Goal: Information Seeking & Learning: Learn about a topic

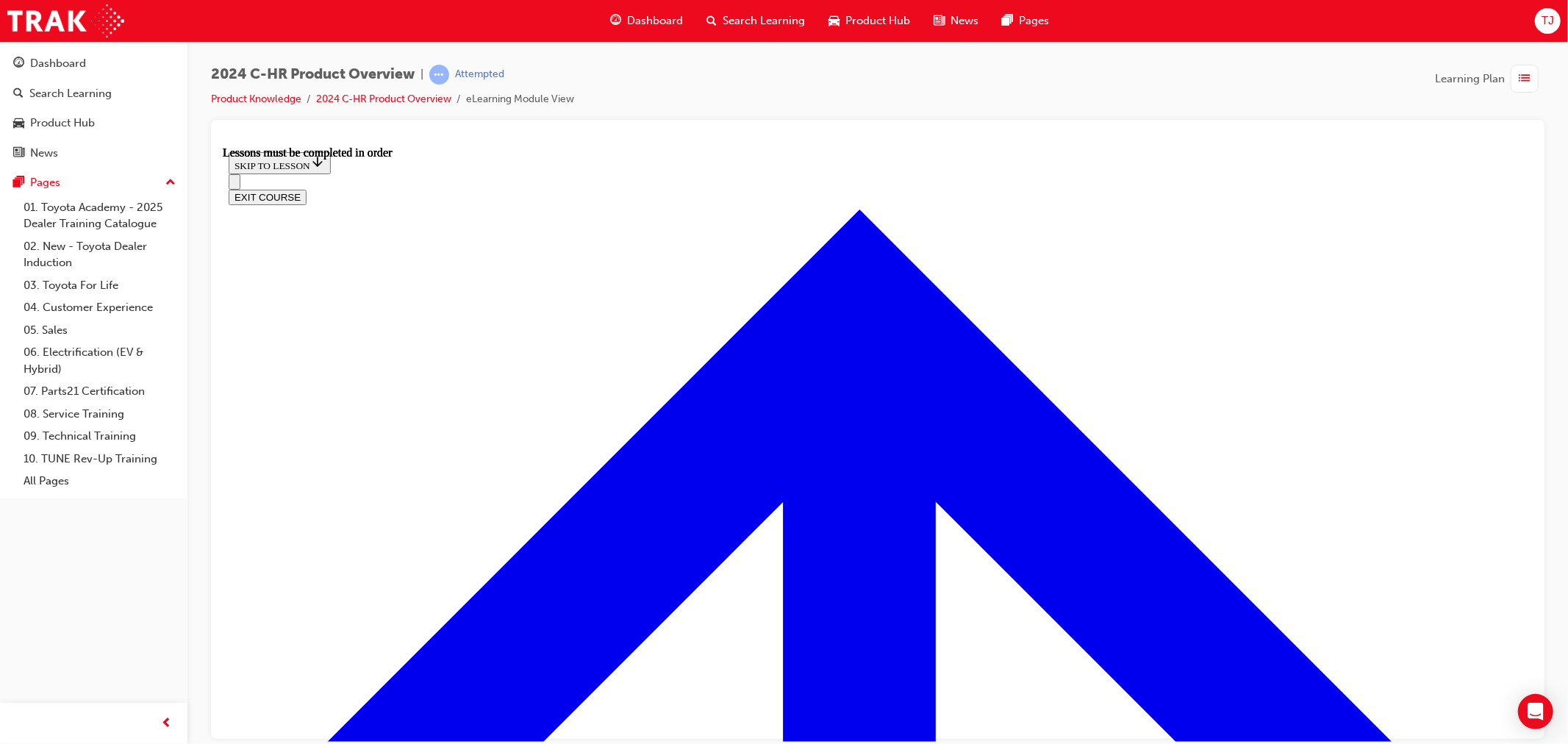
scroll to position [2558, 0]
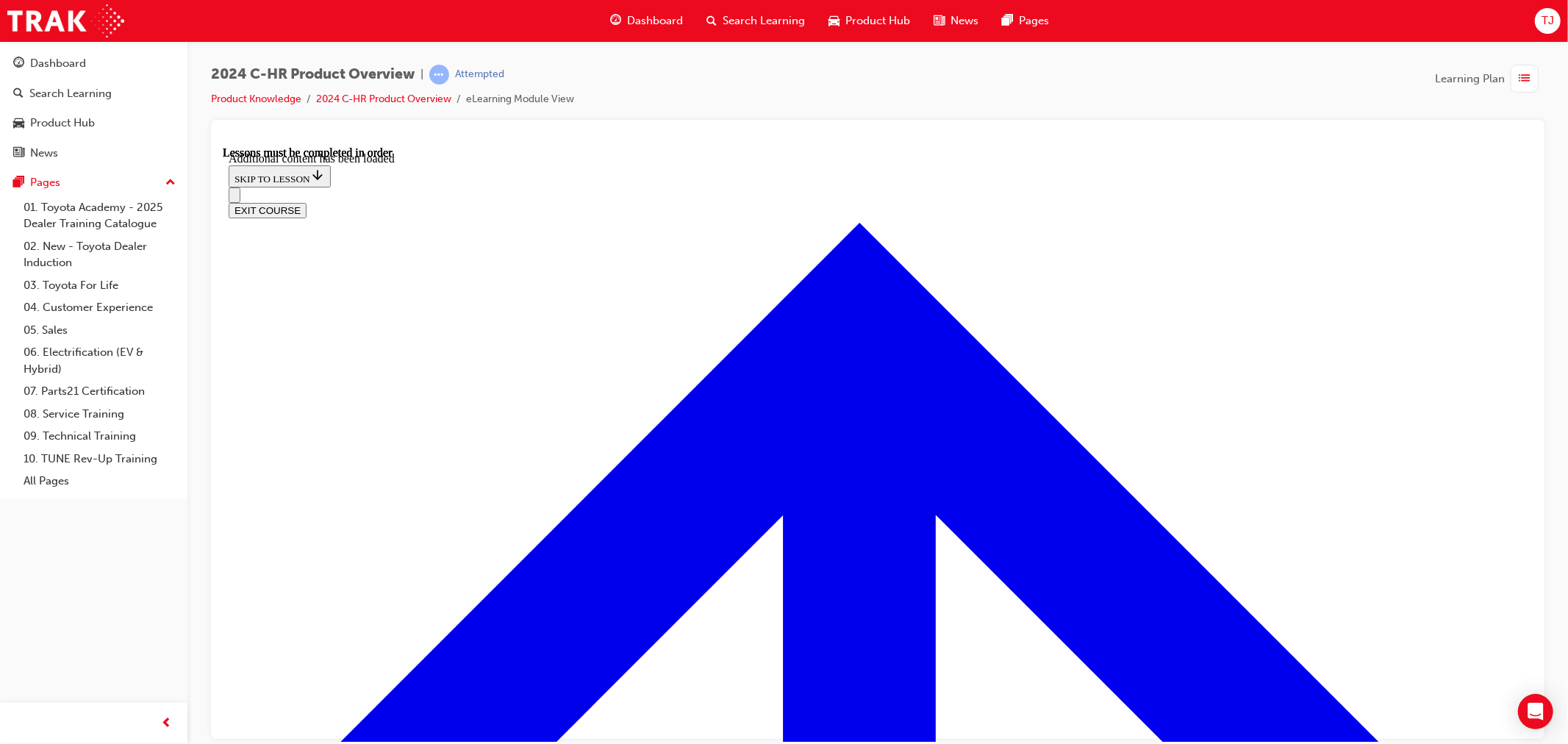
scroll to position [2920, 0]
radio input "true"
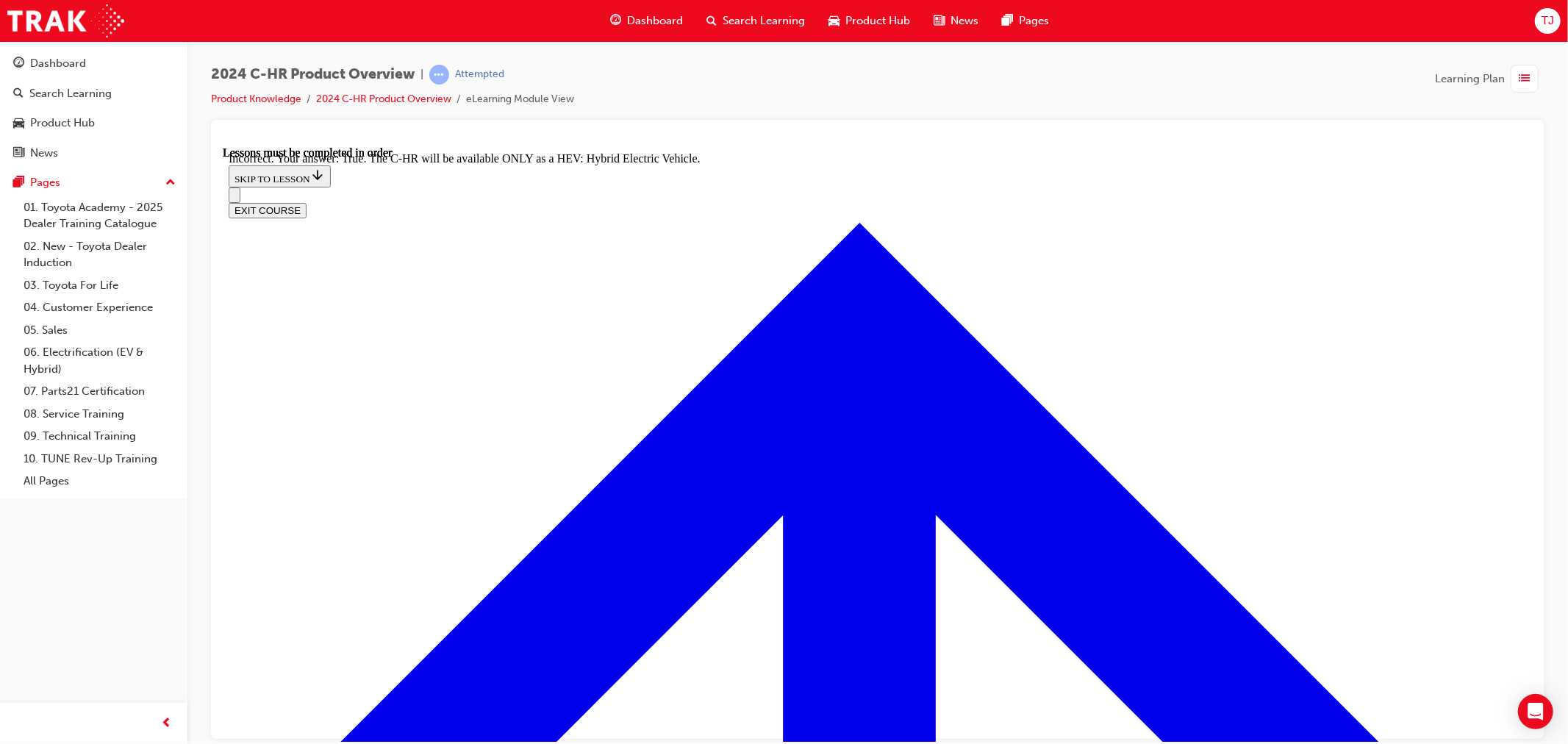
radio input "true"
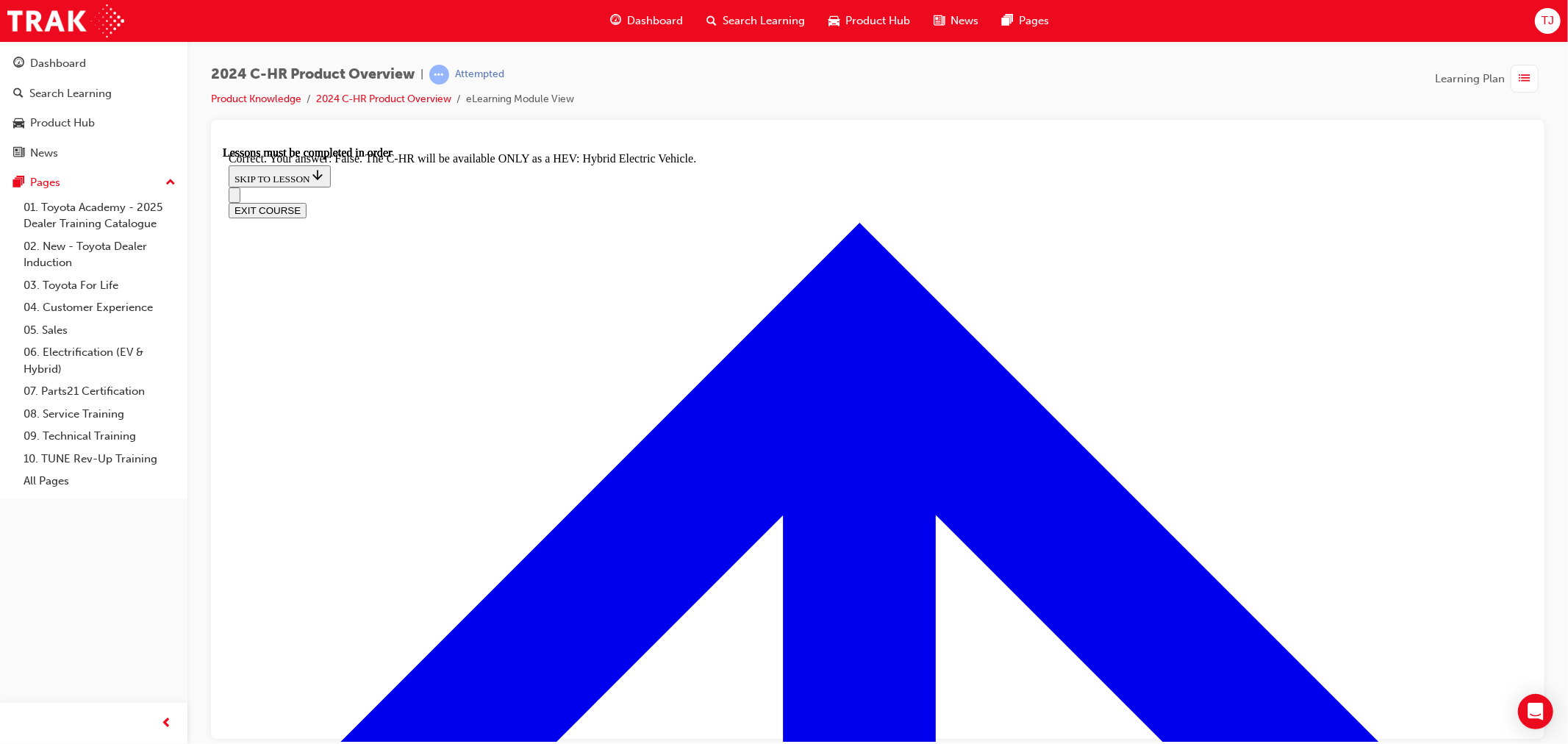
scroll to position [3533, 0]
checkbox input "true"
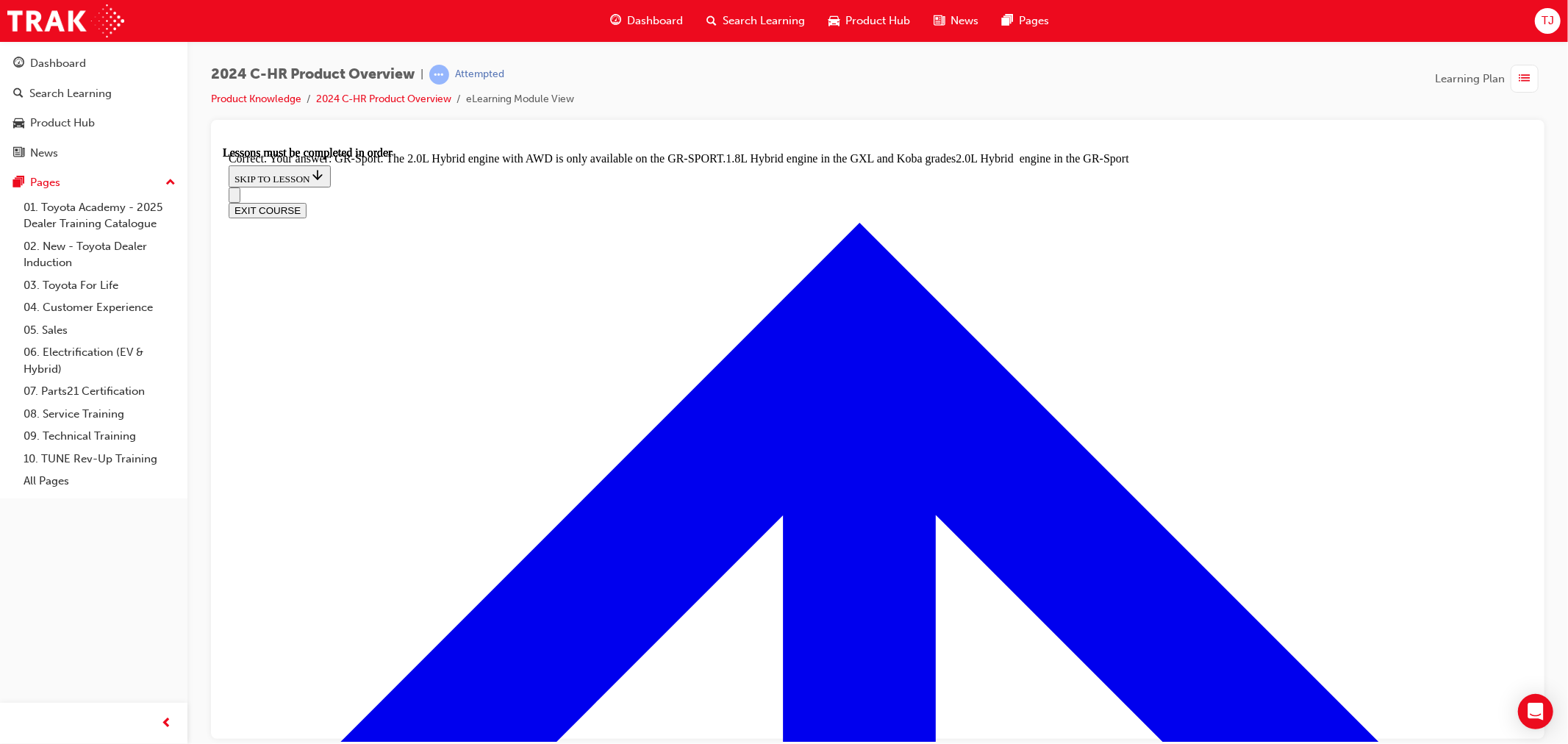
scroll to position [4105, 0]
radio input "true"
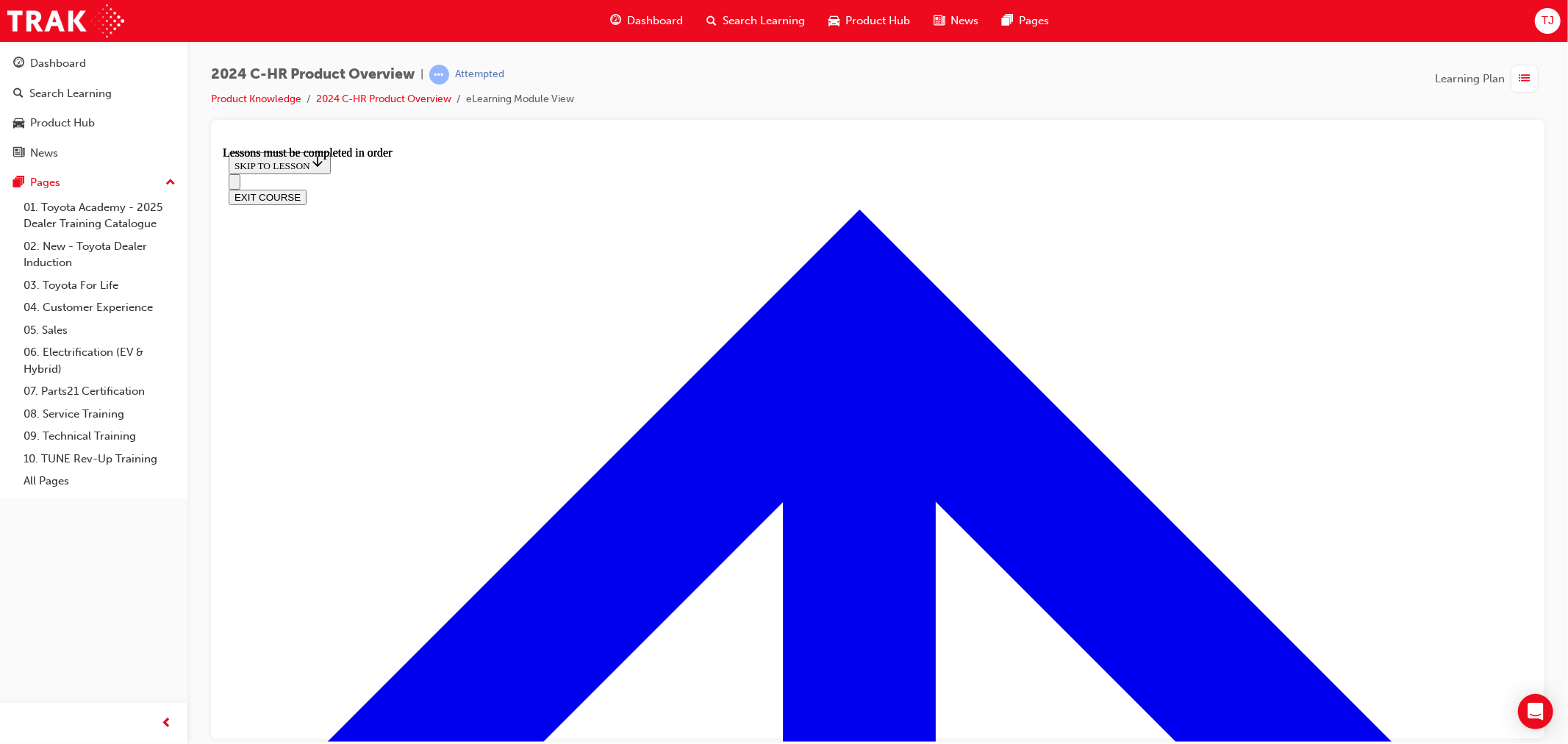
scroll to position [634, 0]
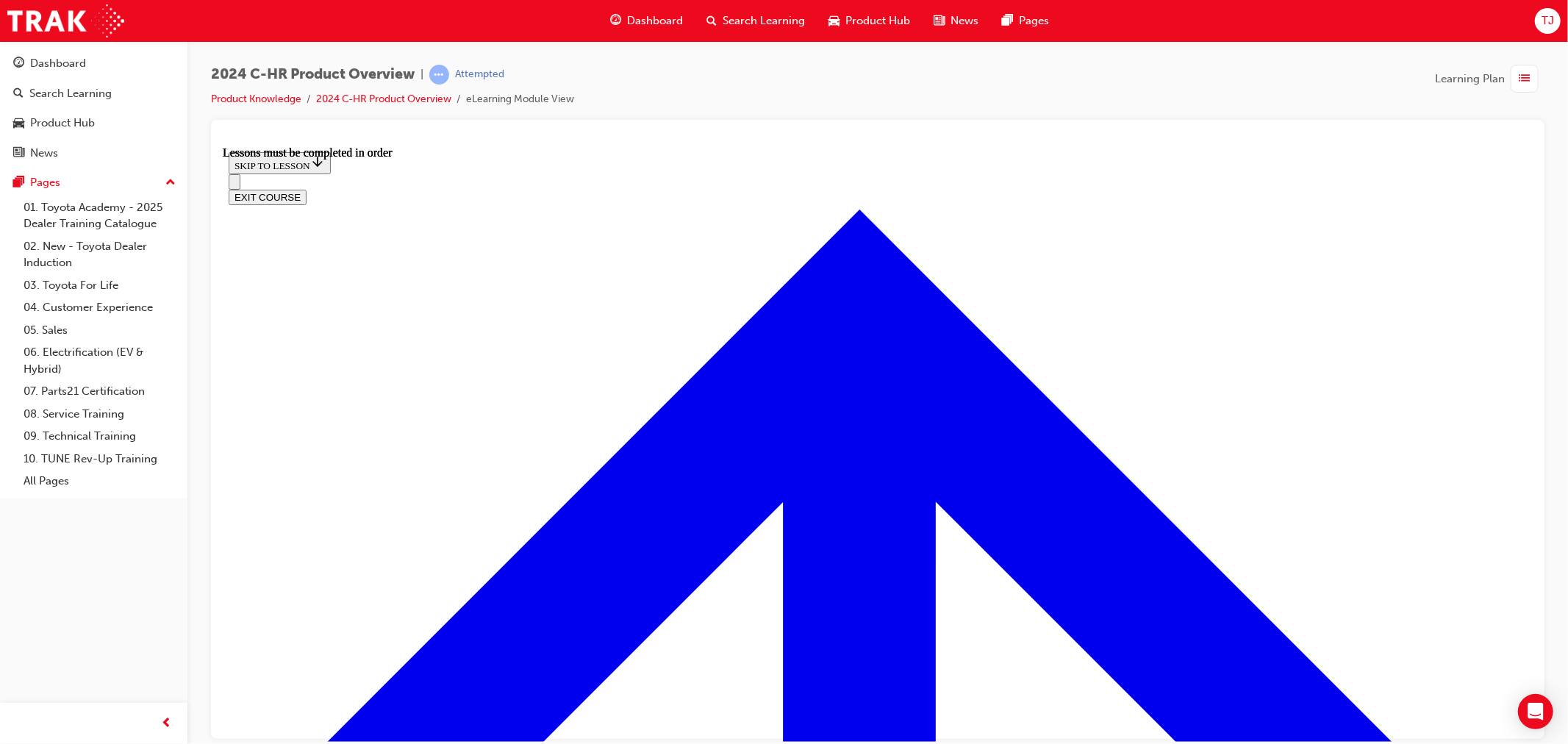
drag, startPoint x: 420, startPoint y: 519, endPoint x: 415, endPoint y: 557, distance: 38.3
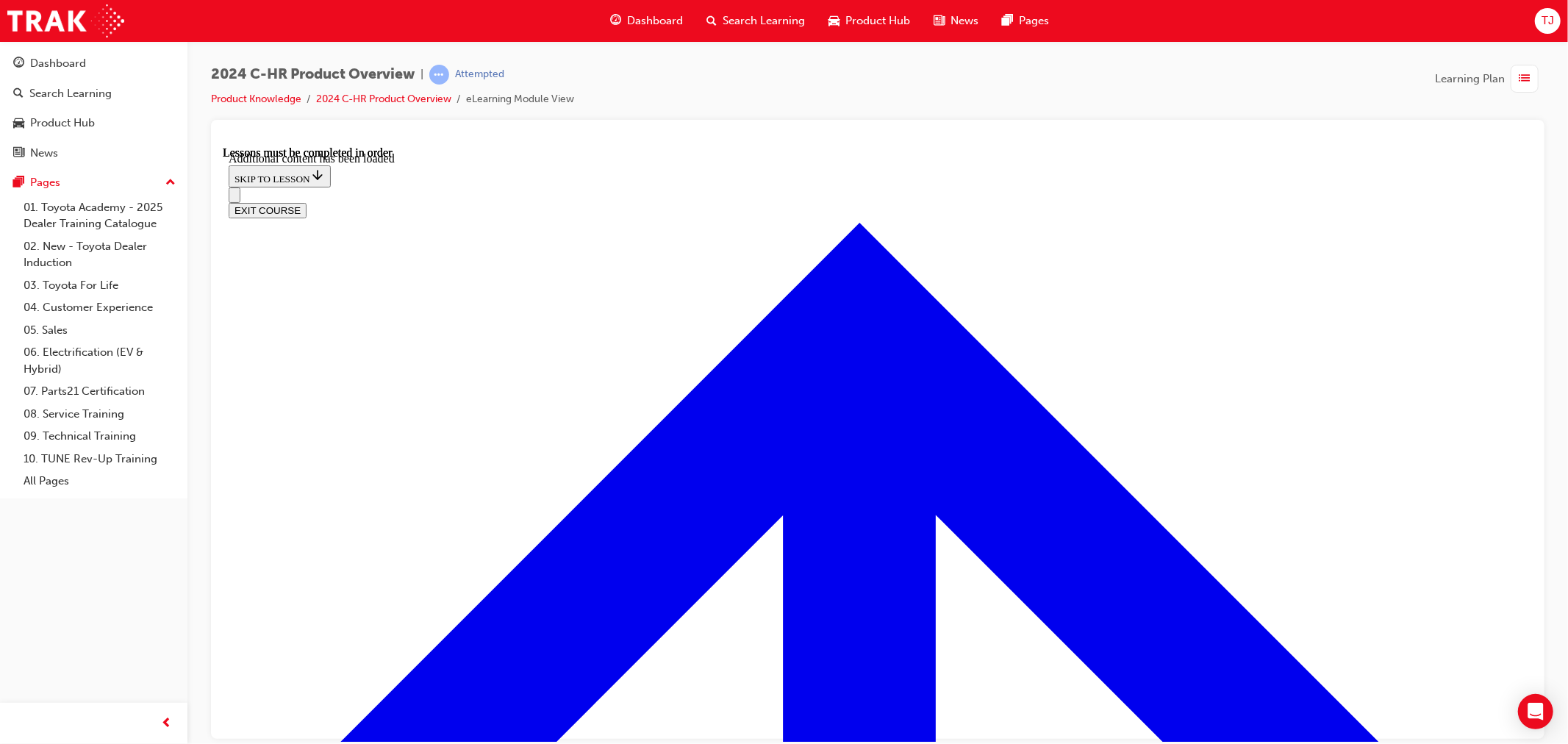
scroll to position [1320, 0]
radio input "true"
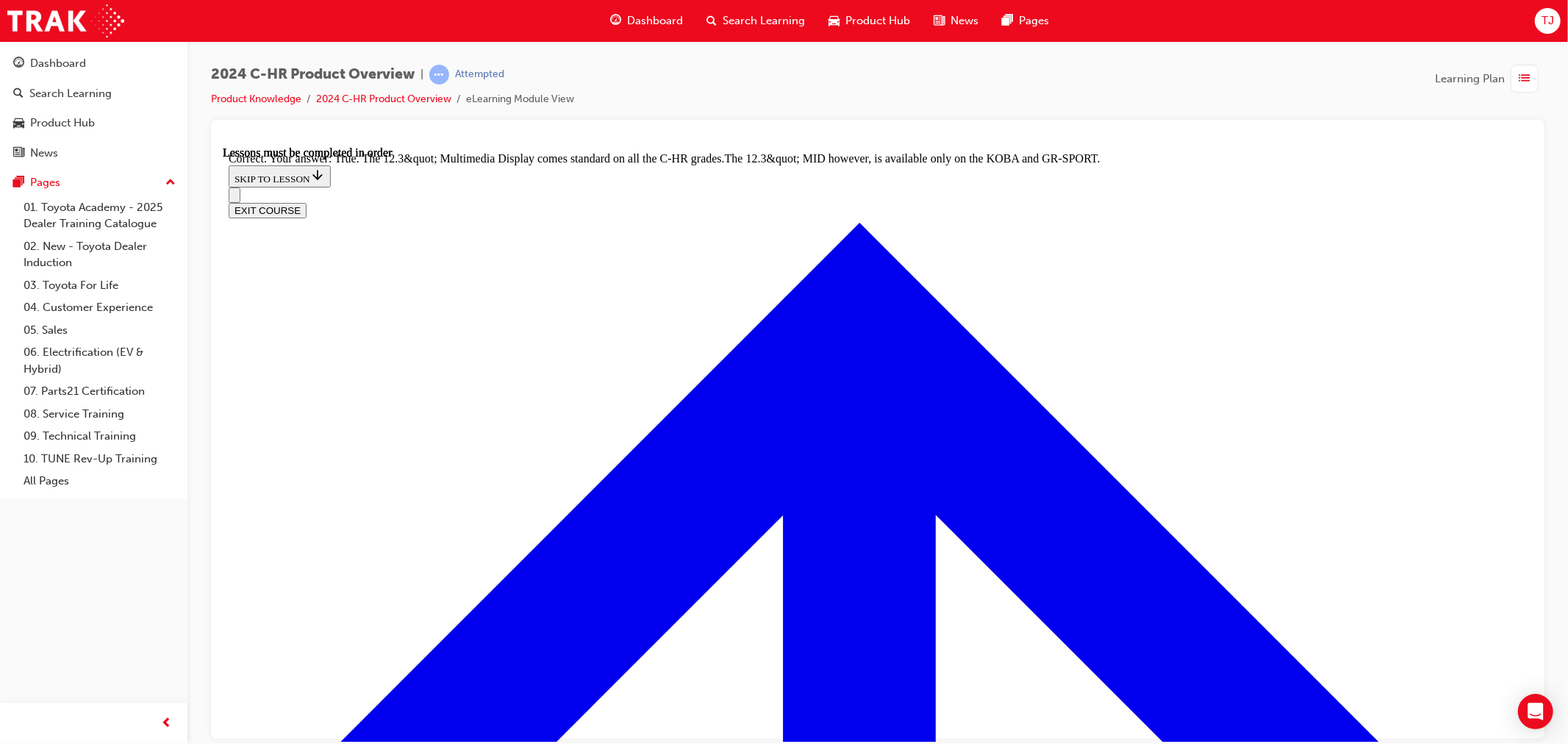
scroll to position [1563, 0]
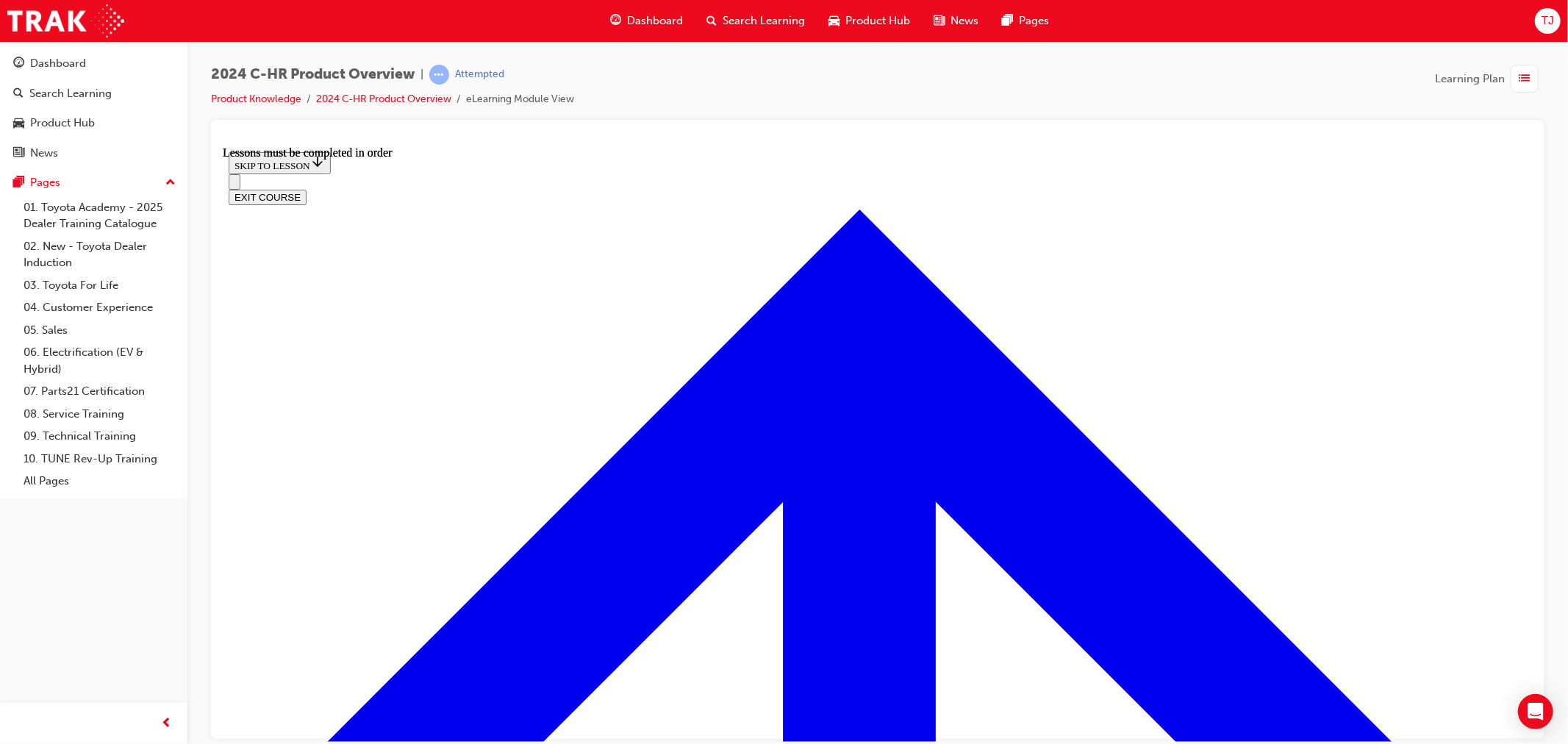
scroll to position [2511, 0]
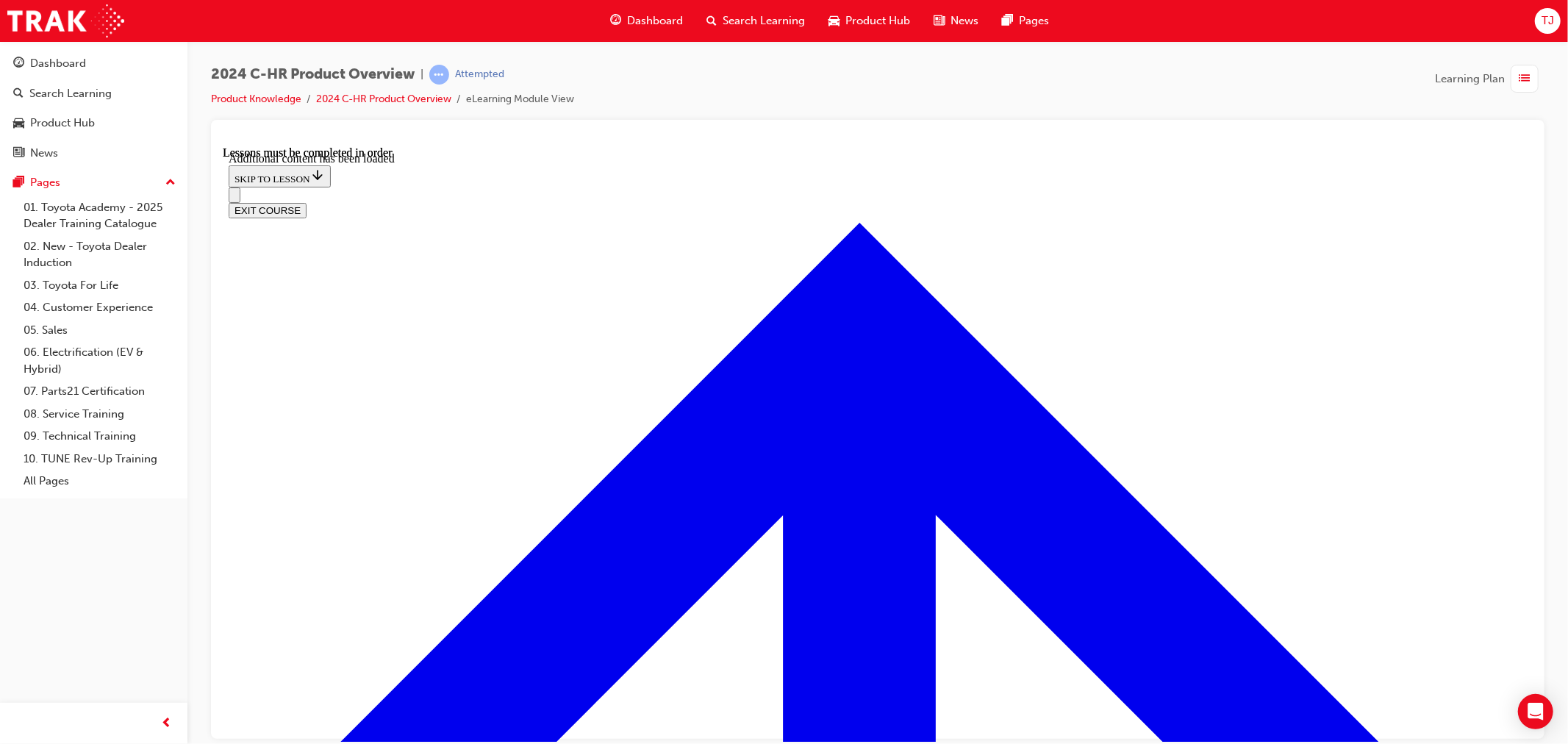
scroll to position [2951, 0]
checkbox input "true"
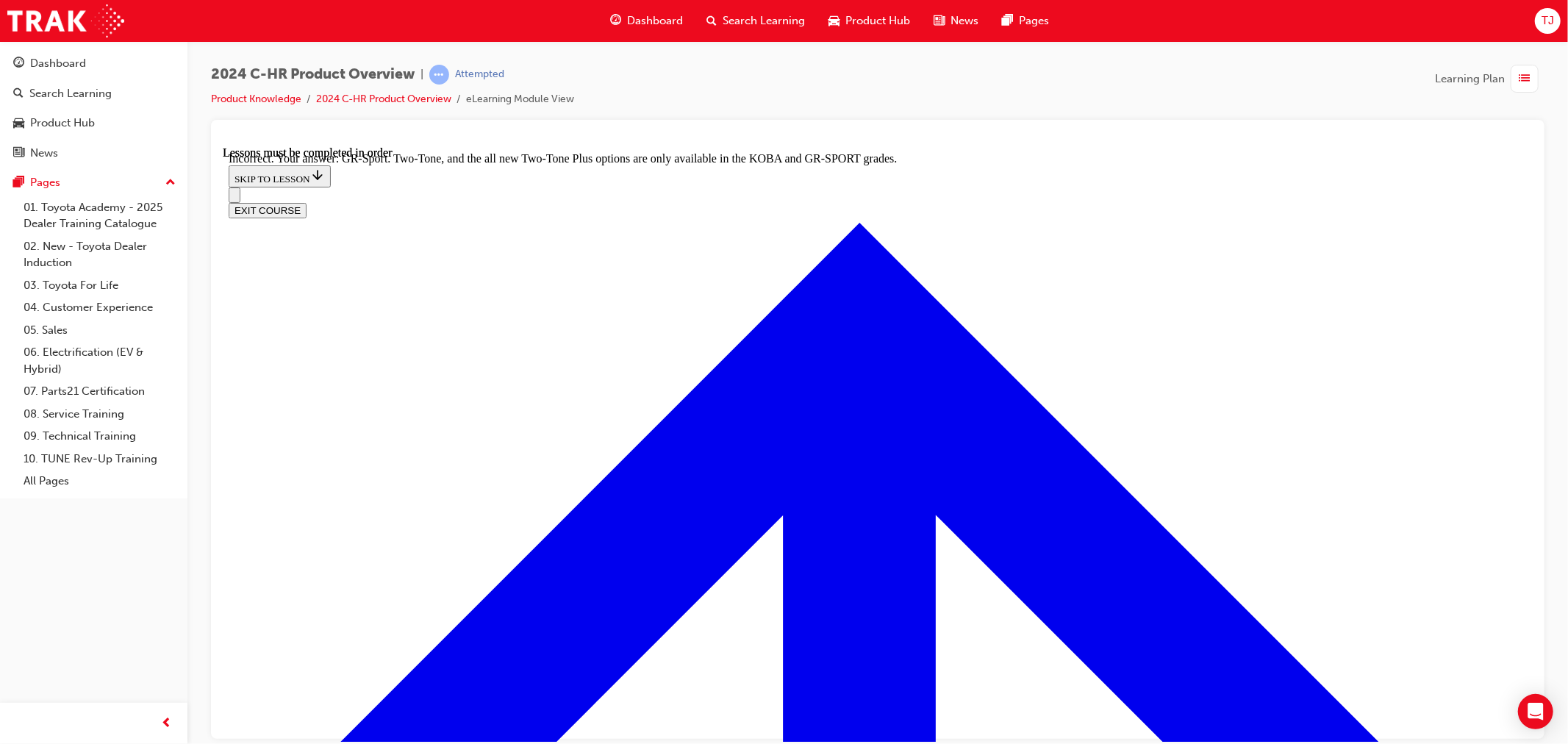
scroll to position [3177, 0]
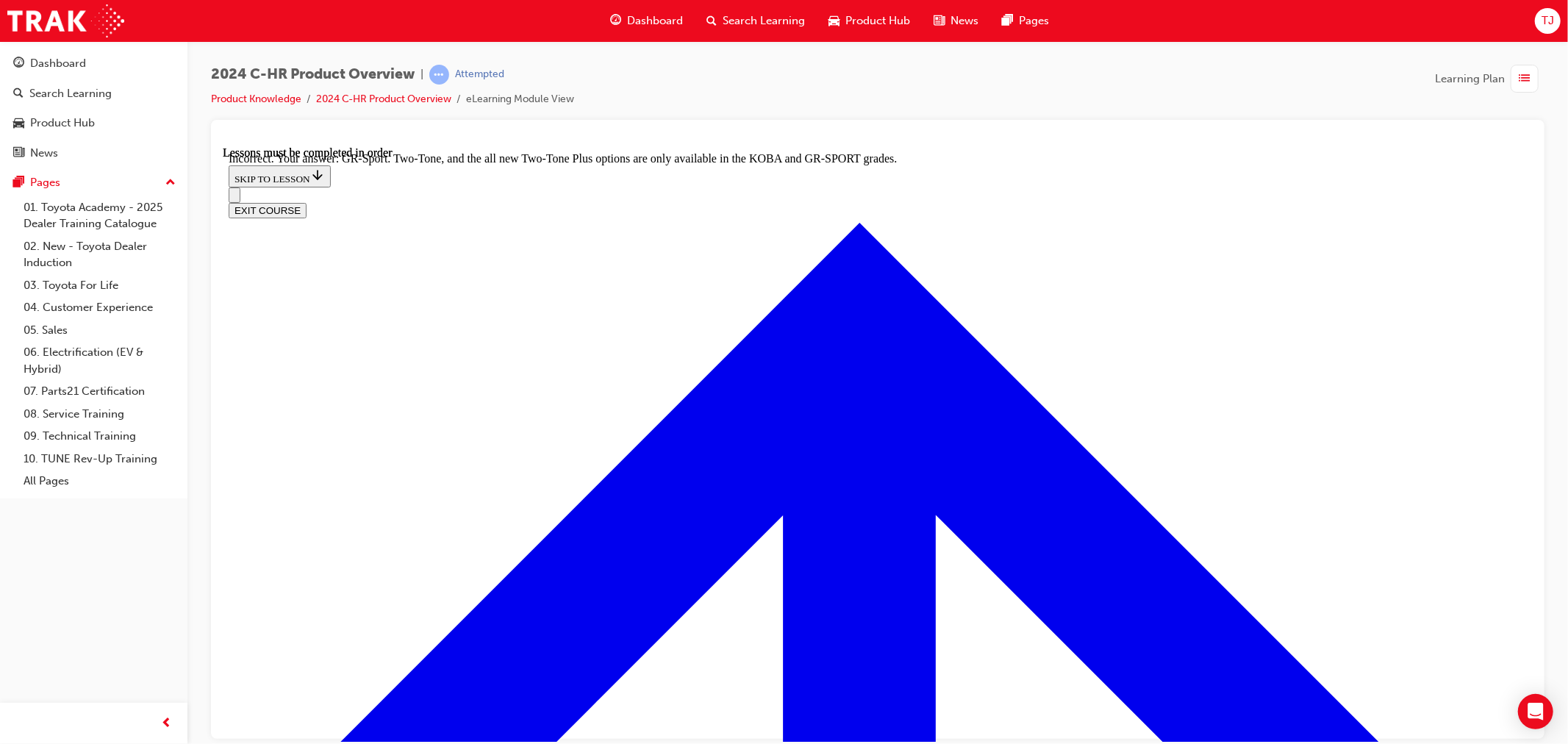
checkbox input "true"
checkbox input "false"
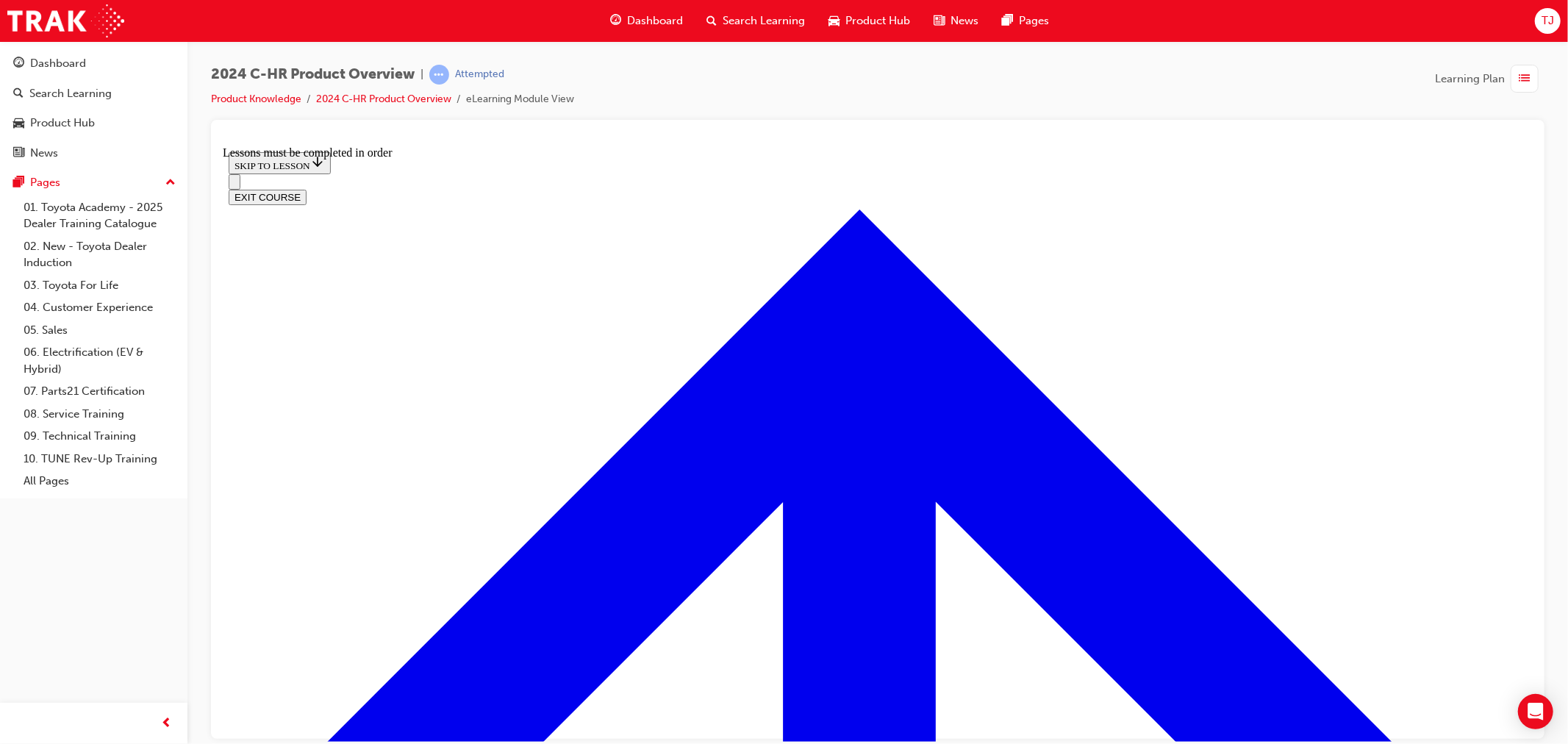
scroll to position [983, 0]
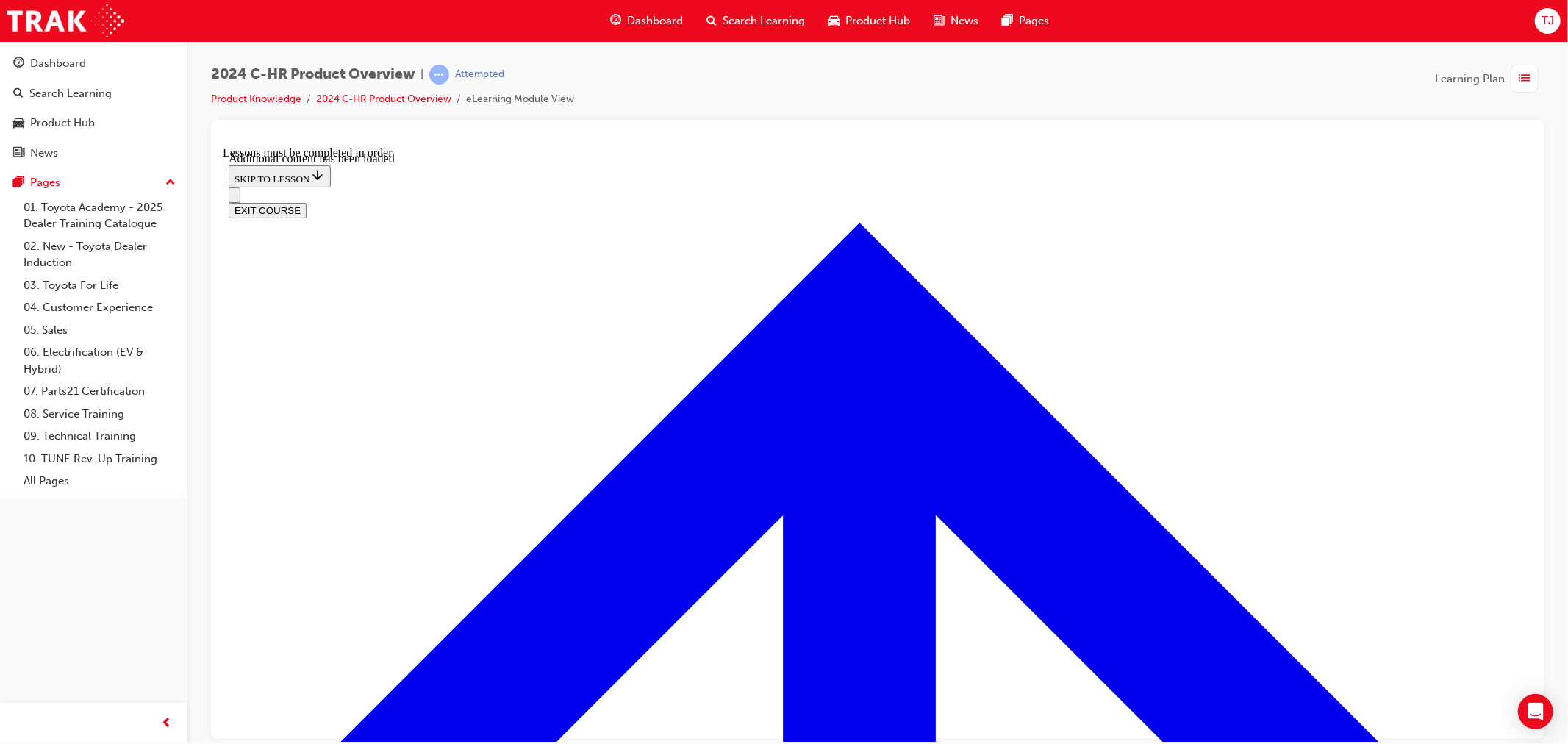
scroll to position [1390, 0]
radio input "true"
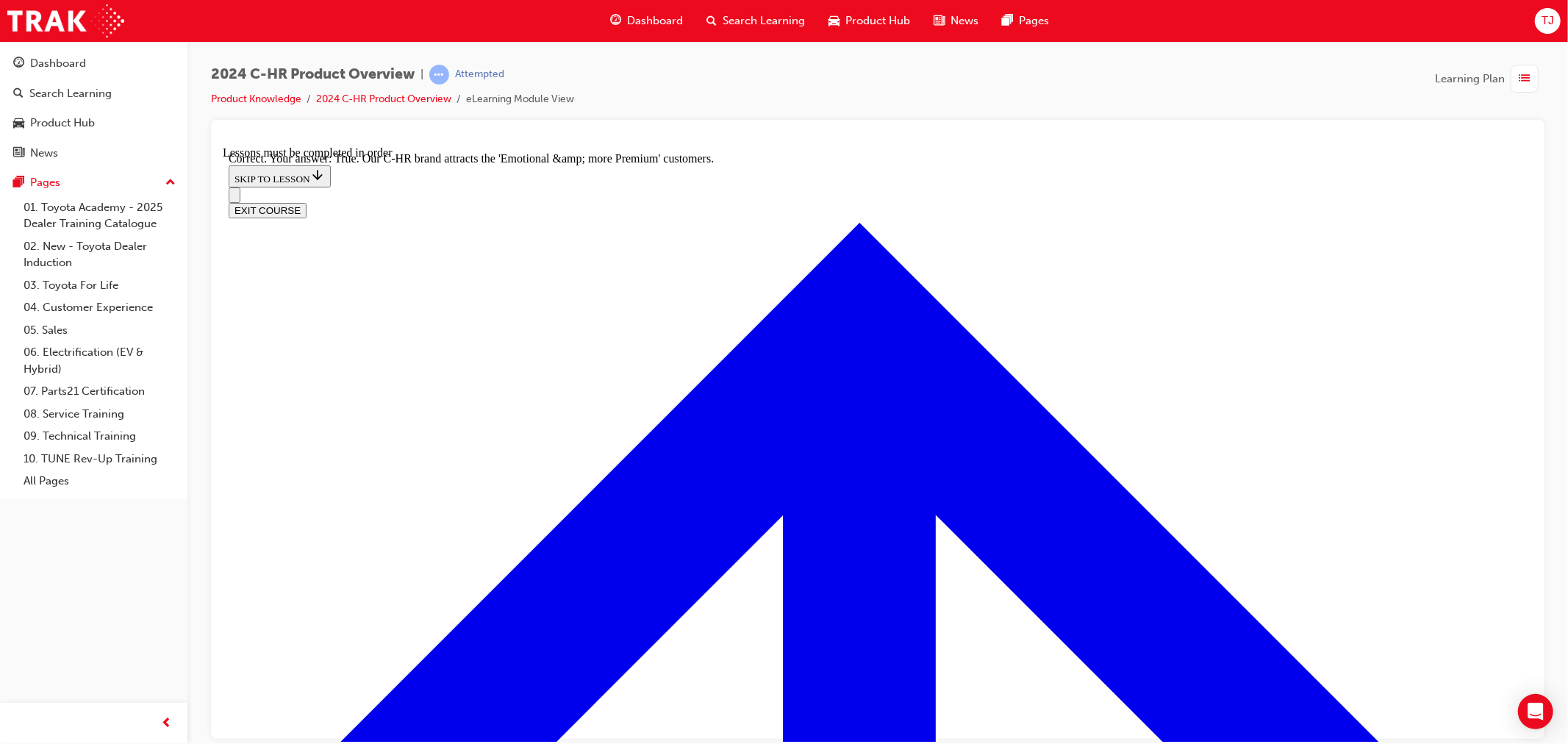
scroll to position [1598, 0]
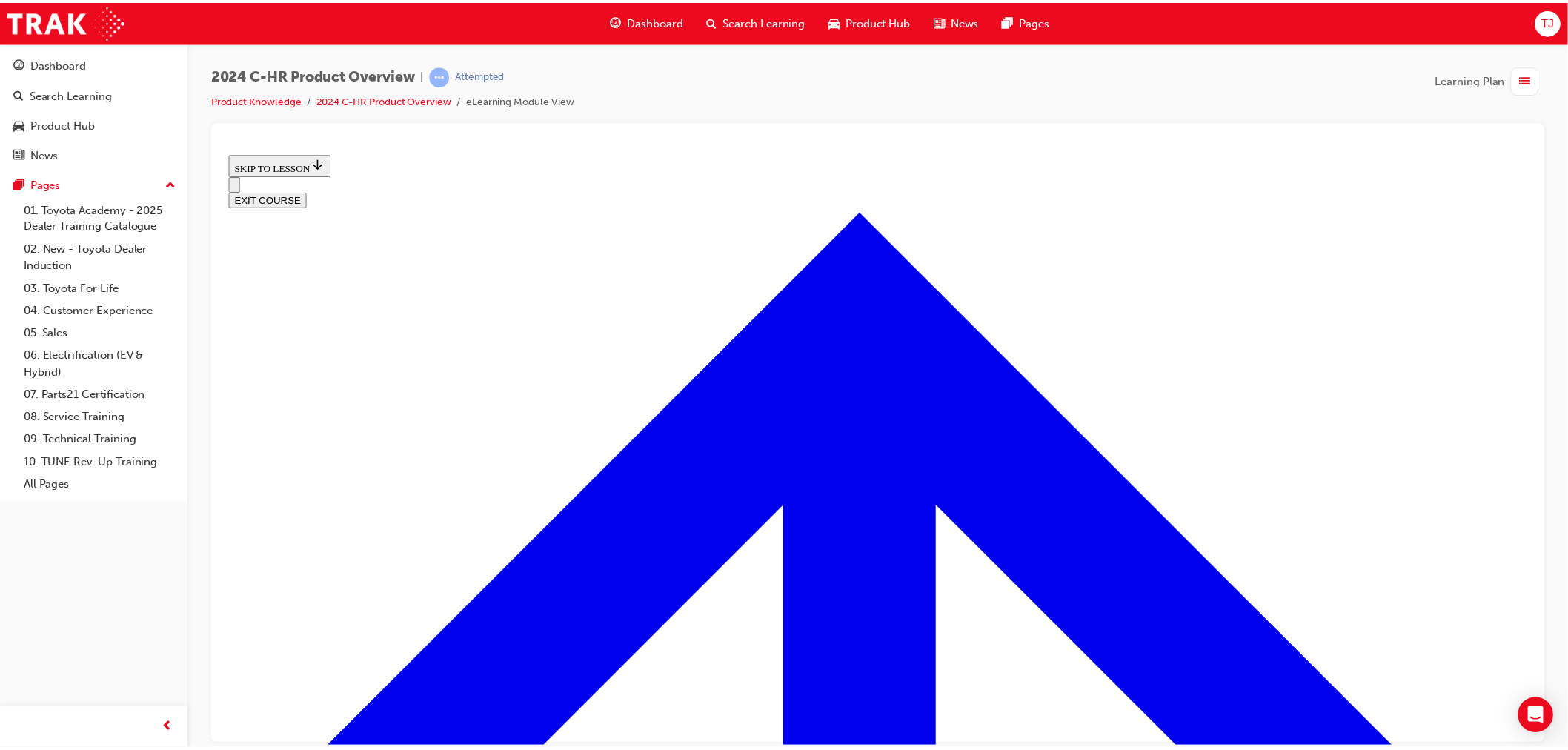
scroll to position [465, 0]
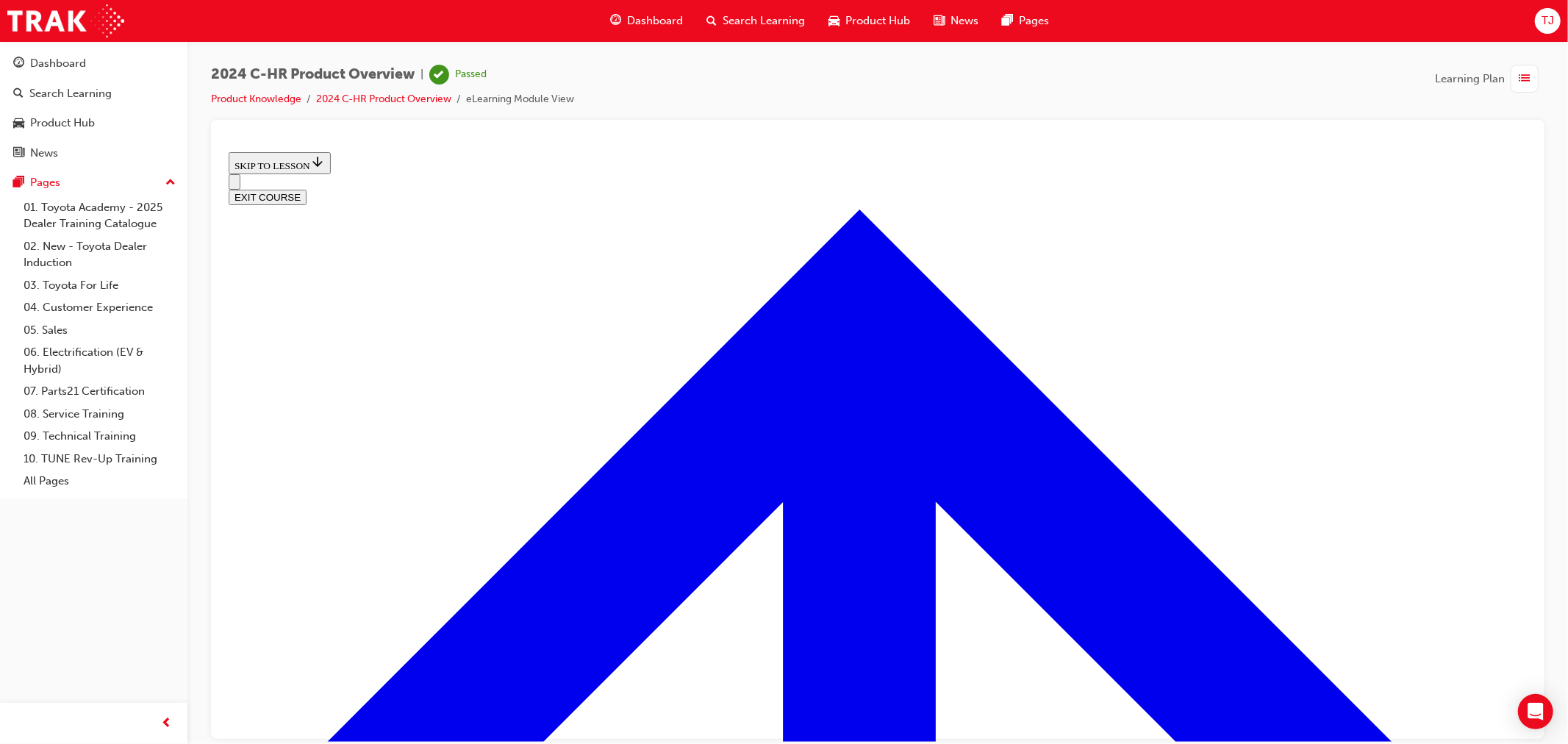
click at [306, 189] on button "EXIT COURSE" at bounding box center [266, 196] width 78 height 16
click at [270, 92] on link "Product Knowledge" at bounding box center [256, 98] width 90 height 12
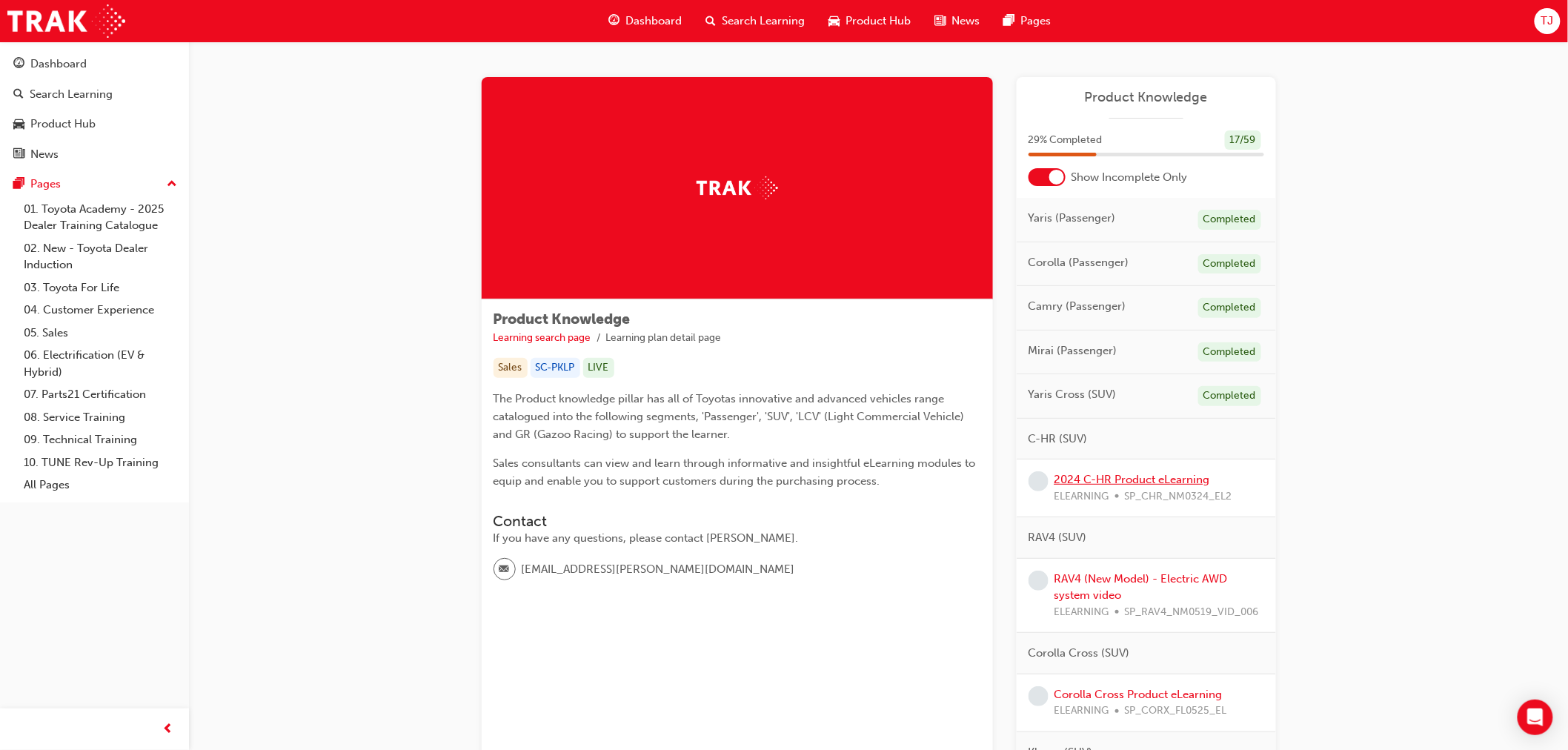
click at [1158, 478] on link "2024 C-HR Product eLearning" at bounding box center [1132, 479] width 156 height 13
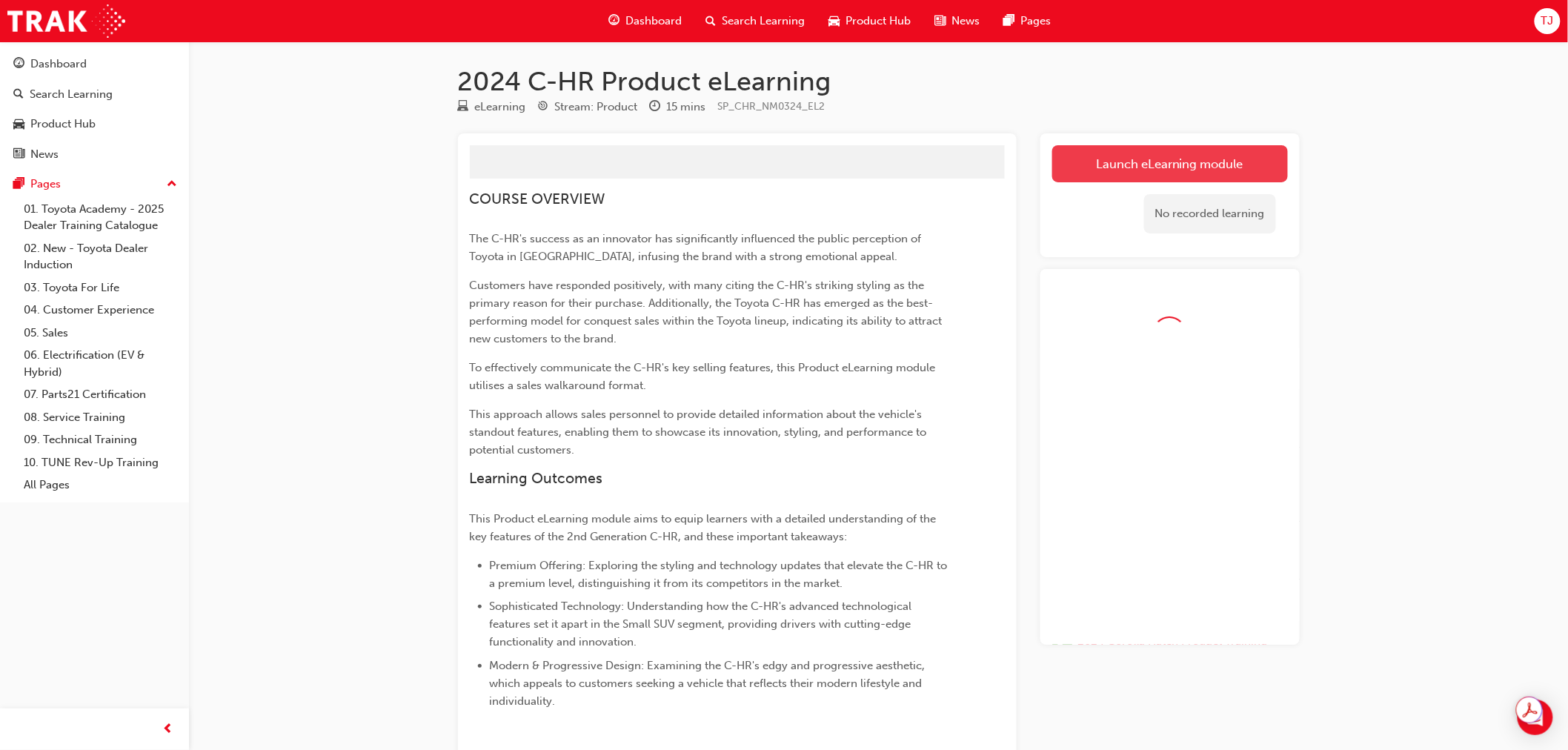
click at [1122, 174] on button "Launch eLearning module" at bounding box center [1170, 163] width 236 height 37
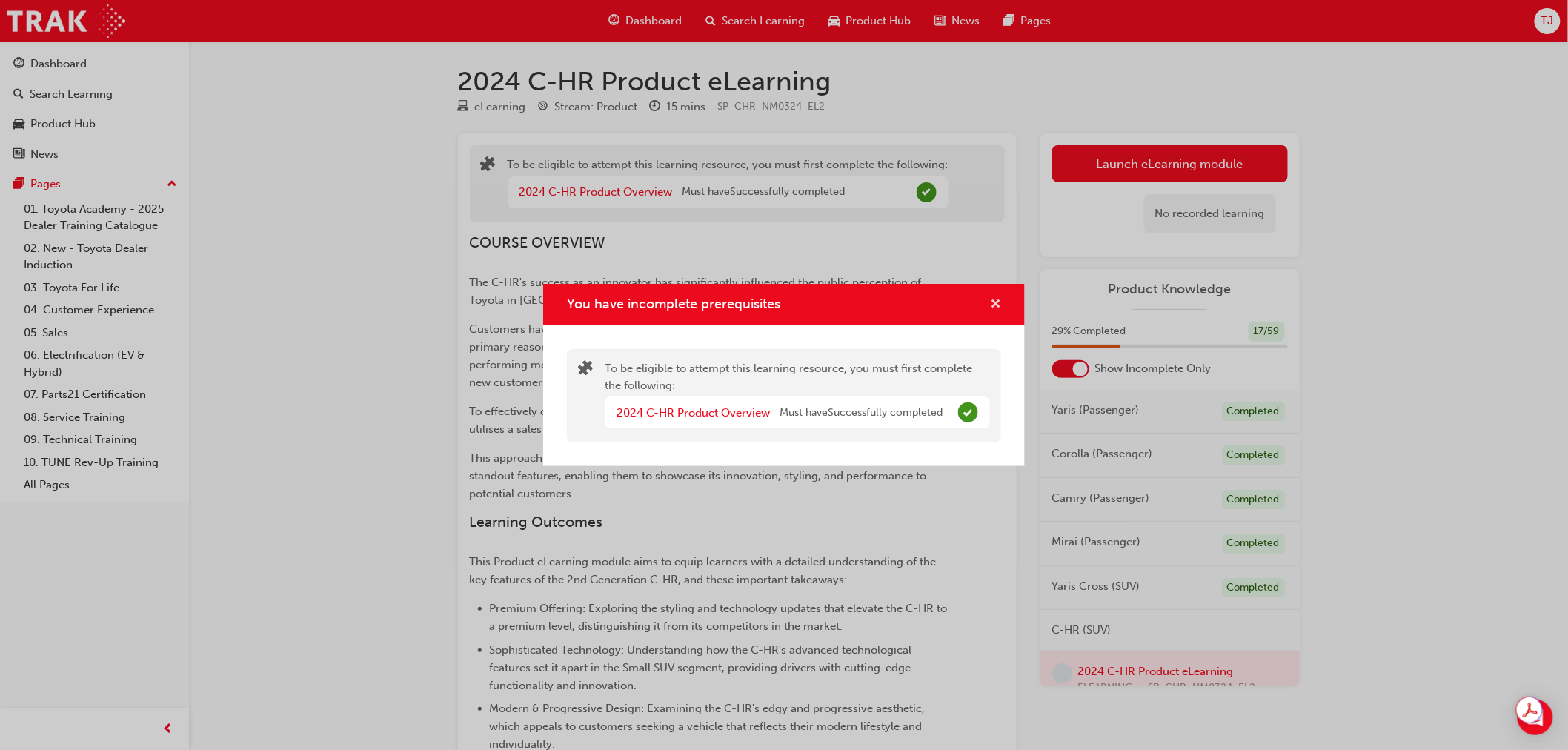
click at [994, 300] on span "cross-icon" at bounding box center [995, 305] width 11 height 13
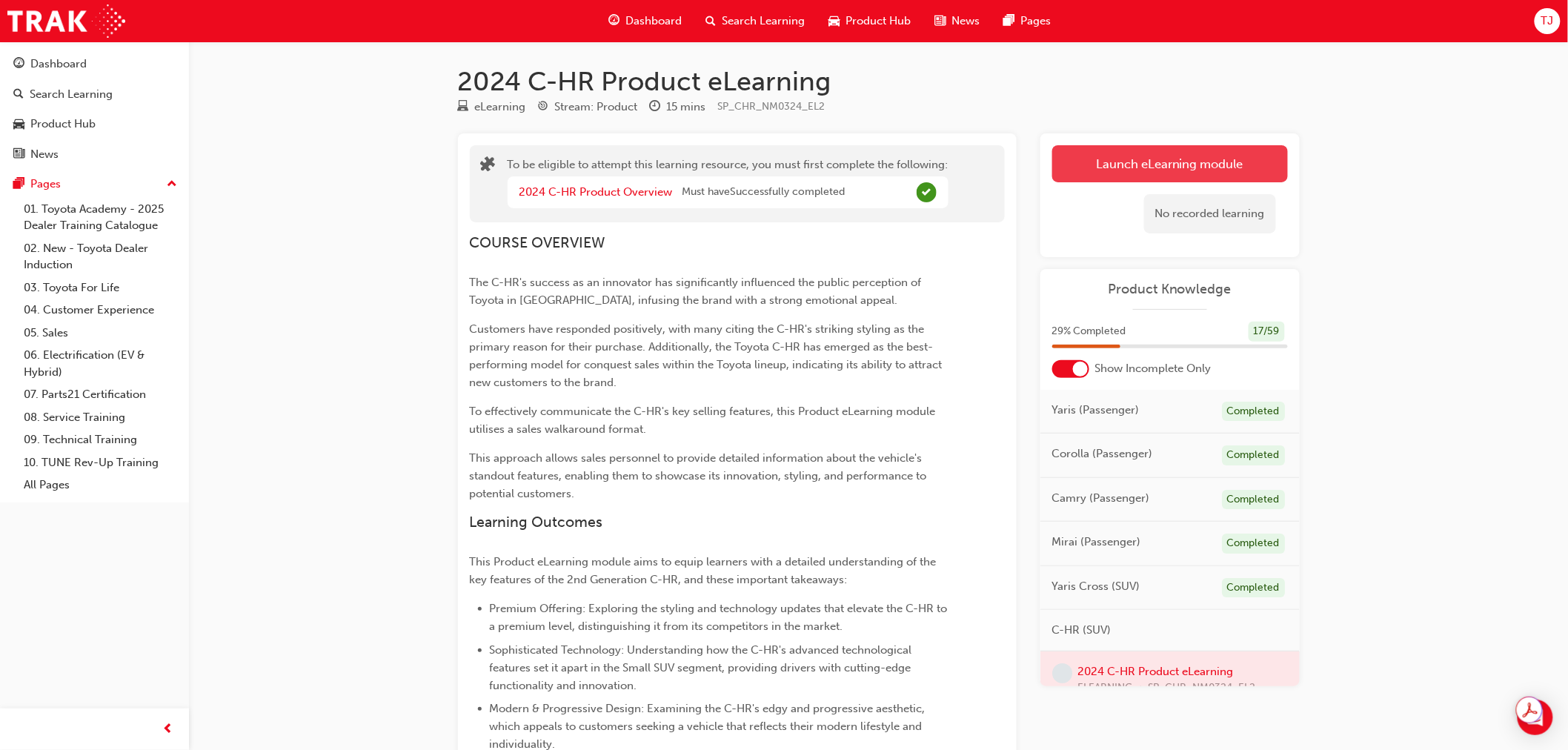
click at [1122, 147] on button "Launch eLearning module" at bounding box center [1170, 163] width 236 height 37
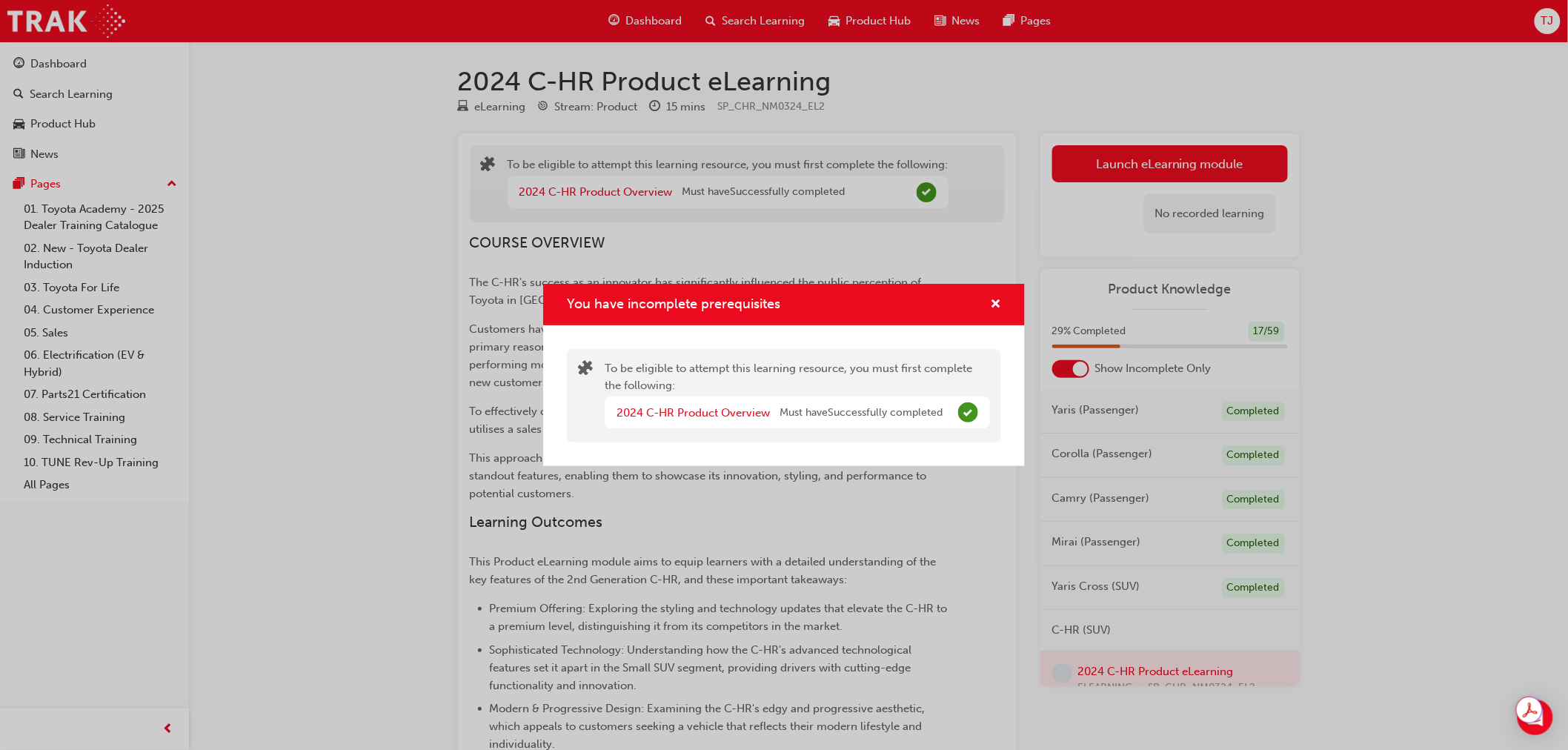
click at [986, 305] on div "You have incomplete prerequisites" at bounding box center [989, 304] width 23 height 18
click at [1001, 294] on div "You have incomplete prerequisites" at bounding box center [784, 304] width 482 height 42
click at [995, 294] on div "You have incomplete prerequisites" at bounding box center [784, 304] width 482 height 42
click at [988, 293] on div "You have incomplete prerequisites" at bounding box center [784, 304] width 482 height 42
click at [998, 307] on span "cross-icon" at bounding box center [995, 305] width 11 height 13
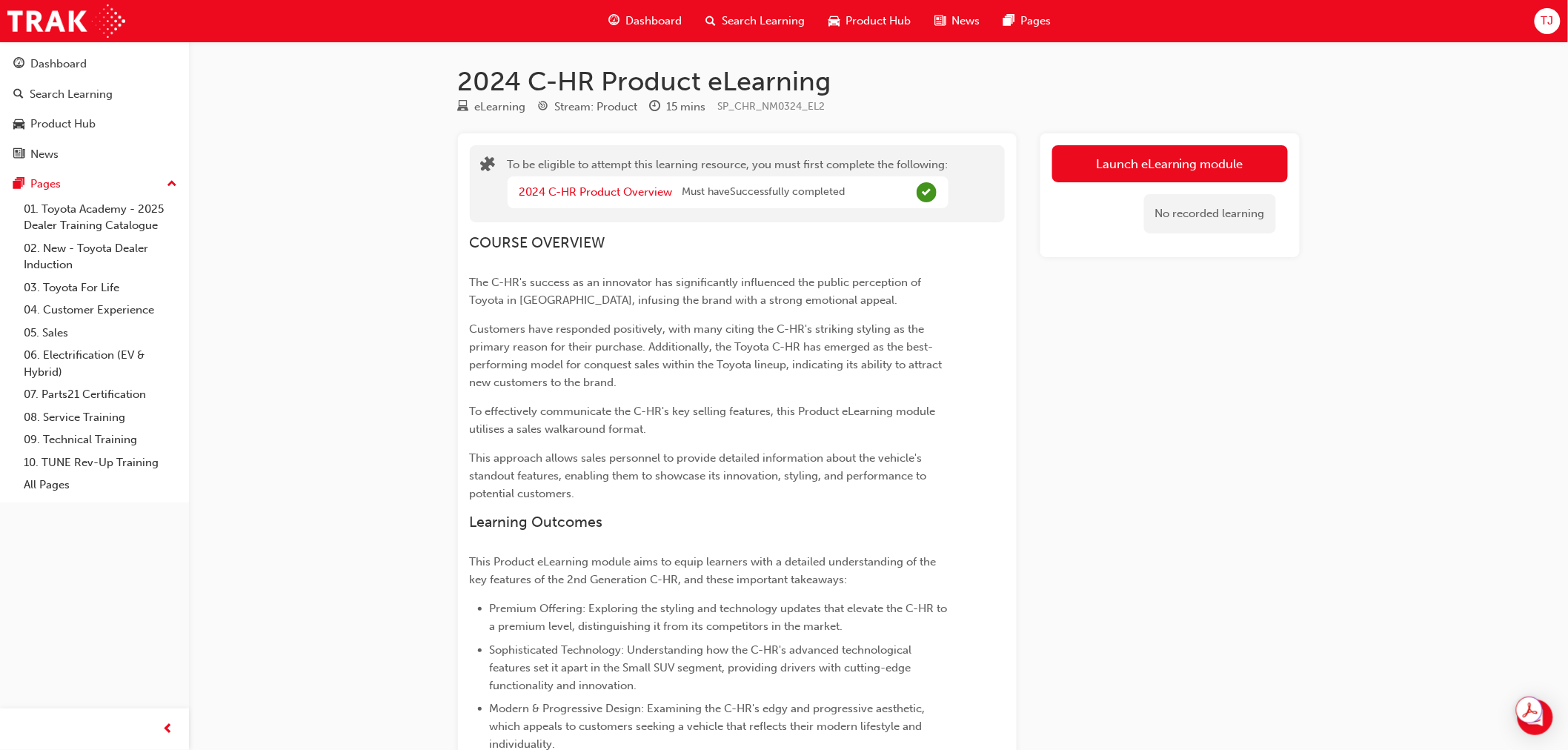
click at [1119, 184] on div "No recorded learning" at bounding box center [1170, 214] width 236 height 63
click at [1131, 167] on button "Launch eLearning module" at bounding box center [1170, 163] width 236 height 37
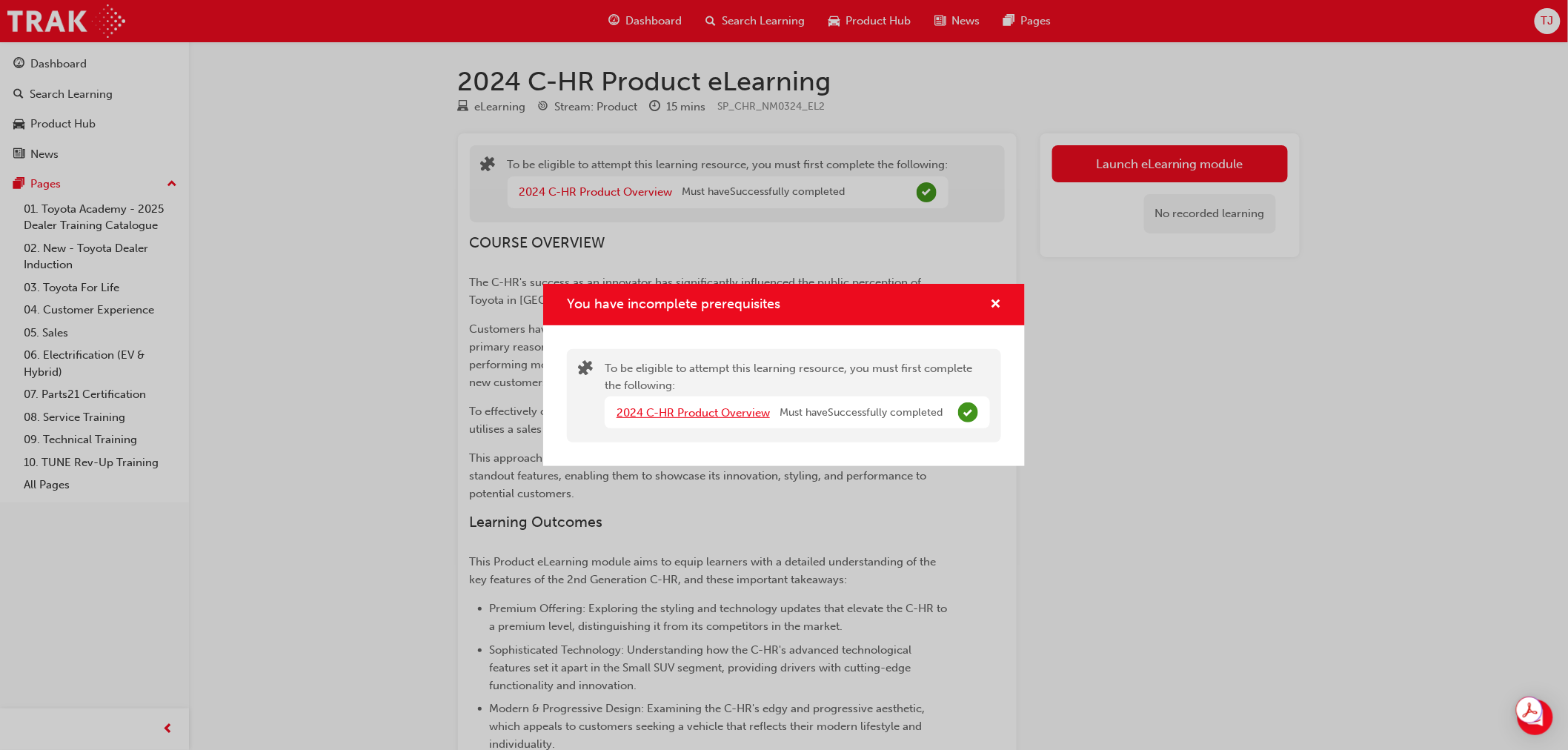
click at [683, 418] on link "2024 C-HR Product Overview" at bounding box center [693, 413] width 153 height 13
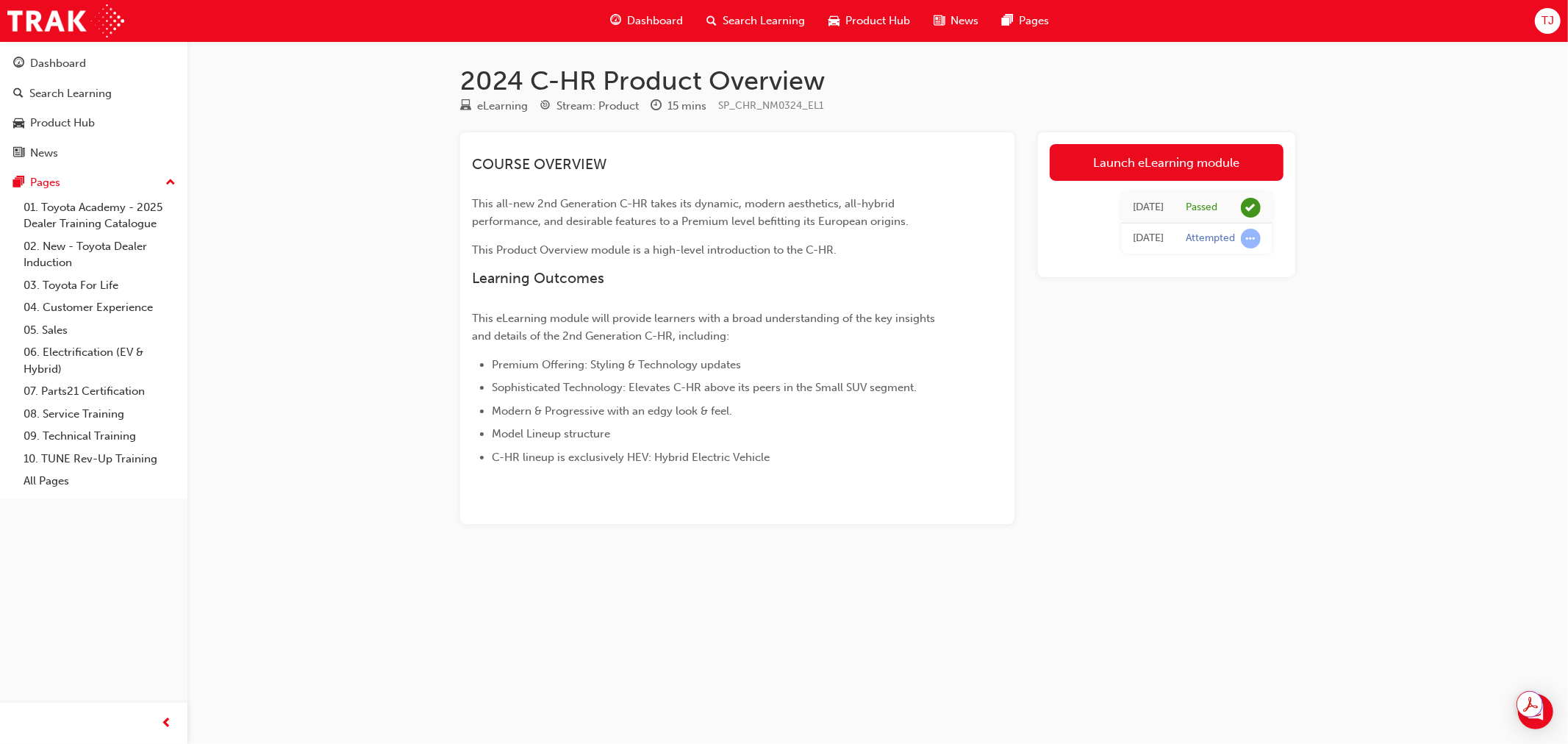
click at [635, 25] on span "Dashboard" at bounding box center [655, 20] width 56 height 17
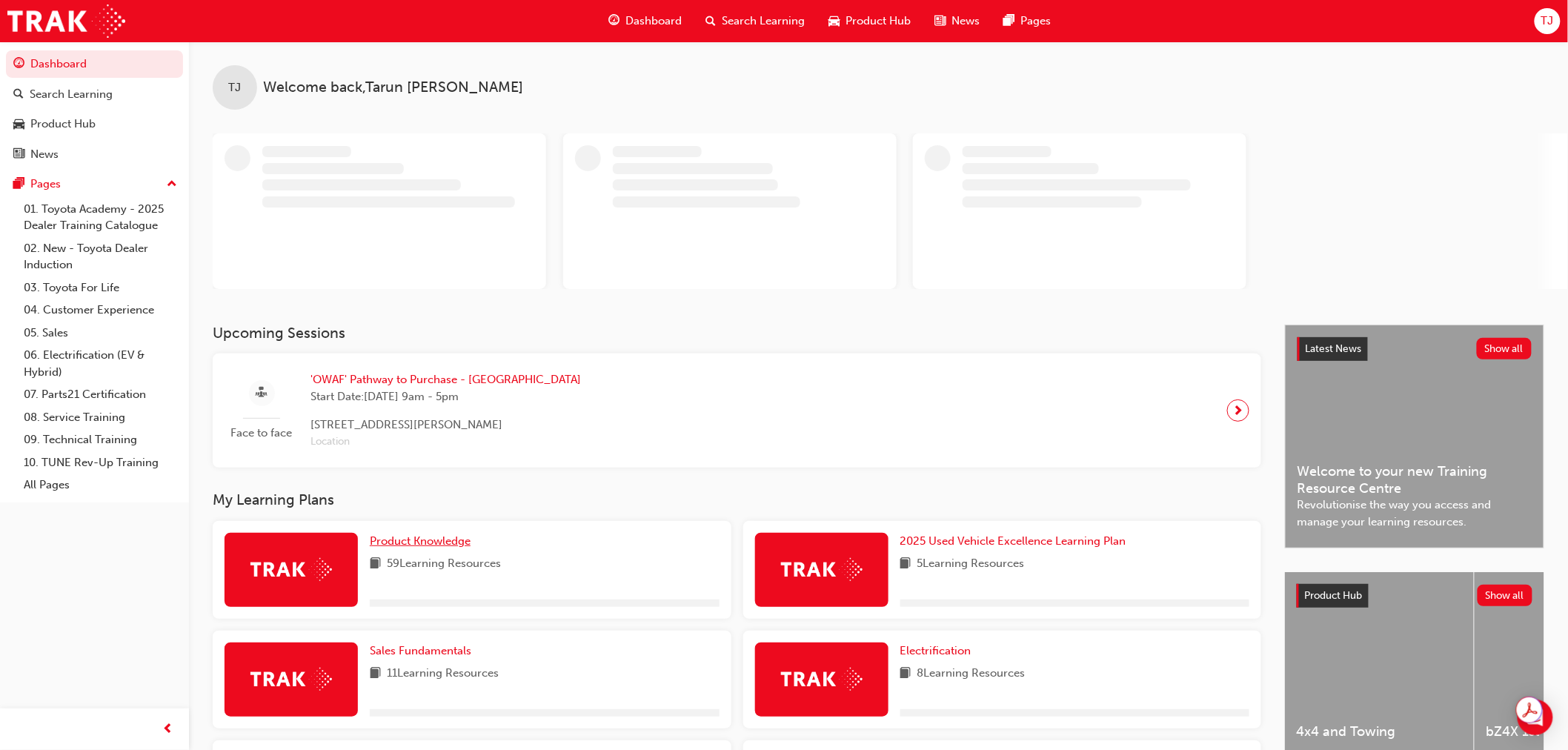
click at [427, 534] on span "Product Knowledge" at bounding box center [420, 540] width 101 height 13
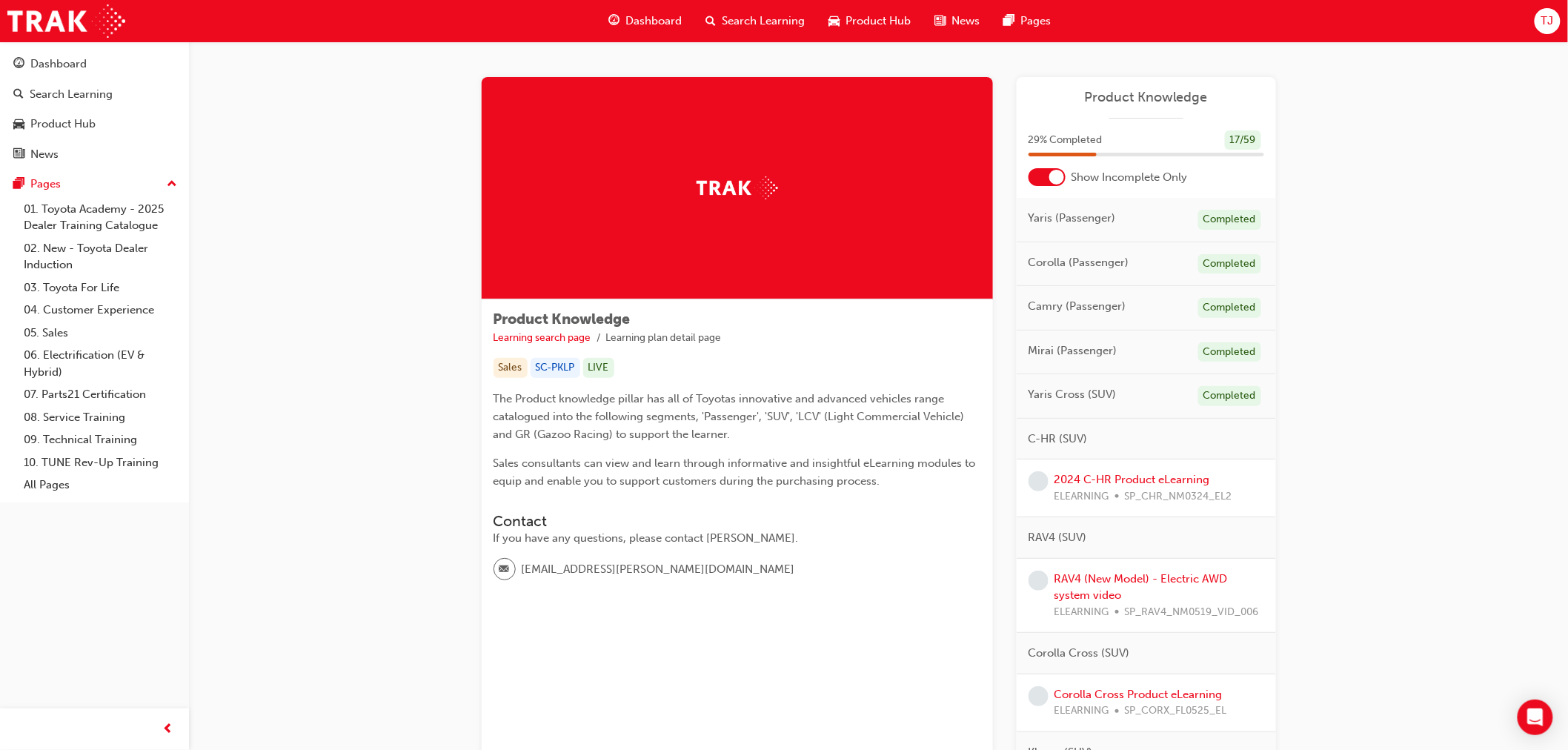
click at [1123, 471] on div "2024 C-HR Product eLearning ELEARNING SP_CHR_NM0324_EL2" at bounding box center [1143, 488] width 177 height 33
click at [1128, 480] on link "2024 C-HR Product eLearning" at bounding box center [1132, 479] width 156 height 13
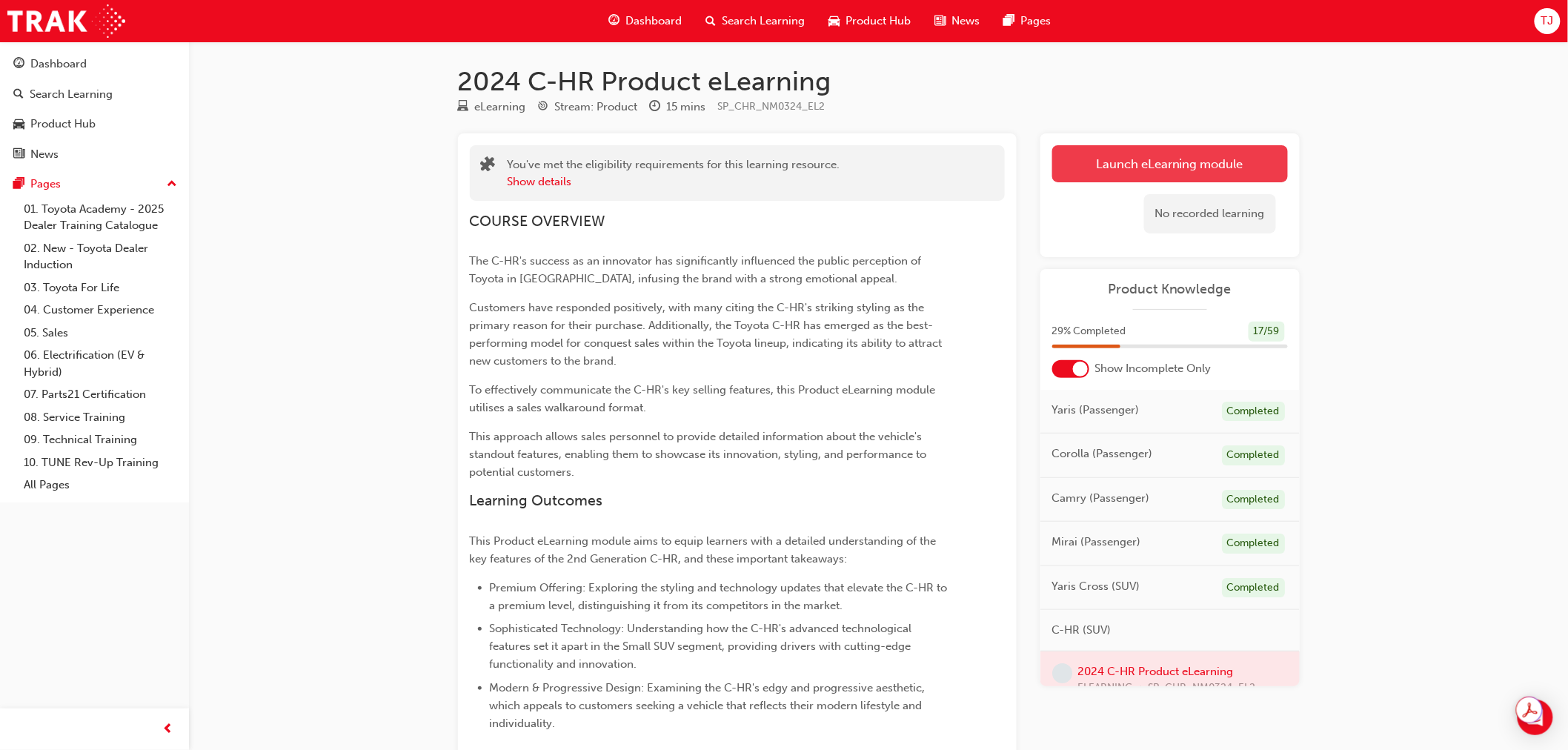
click at [1134, 173] on button "Launch eLearning module" at bounding box center [1170, 163] width 236 height 37
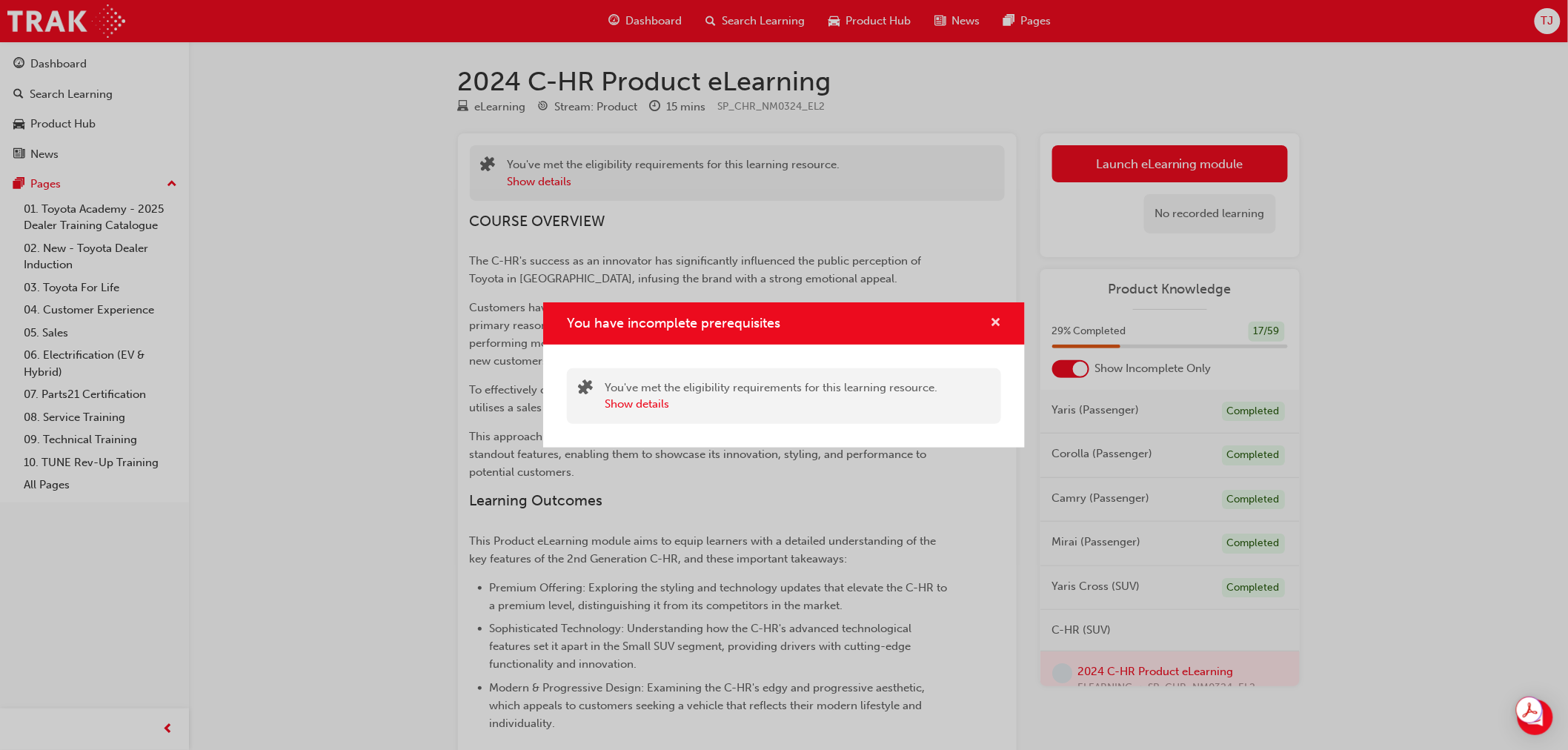
click at [991, 317] on span "cross-icon" at bounding box center [995, 323] width 11 height 13
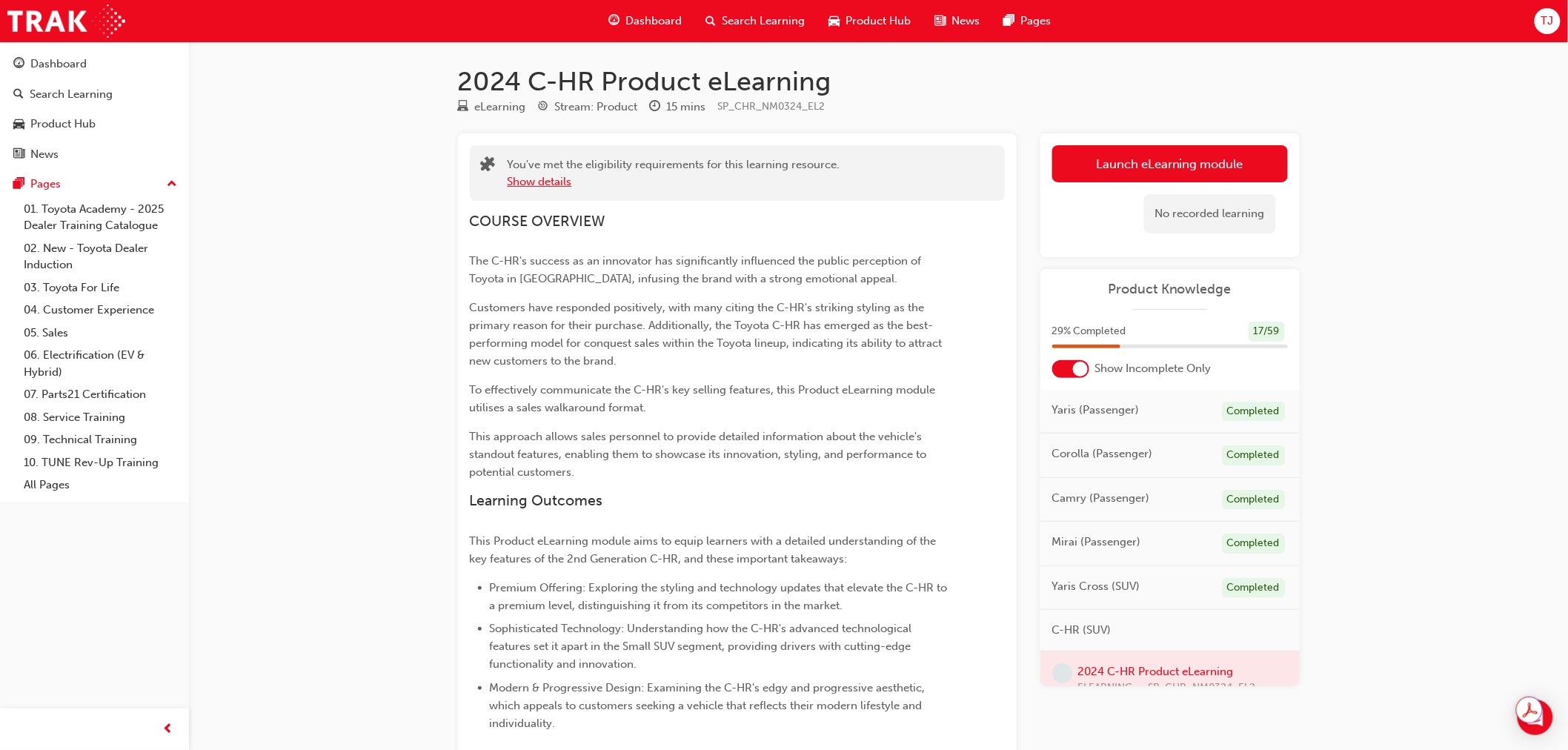
click at [540, 189] on button "Show details" at bounding box center [540, 182] width 64 height 17
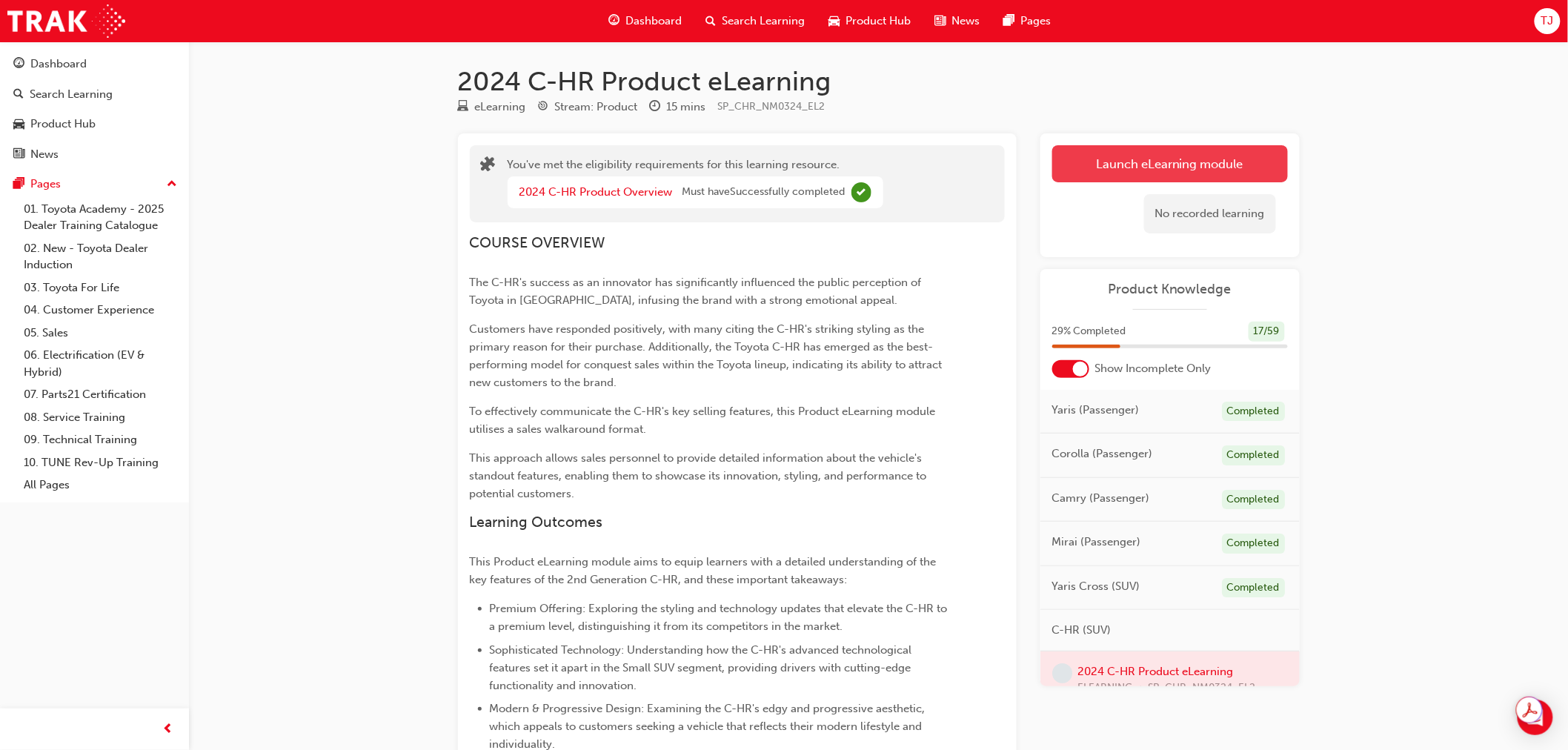
click at [1093, 176] on button "Launch eLearning module" at bounding box center [1170, 163] width 236 height 37
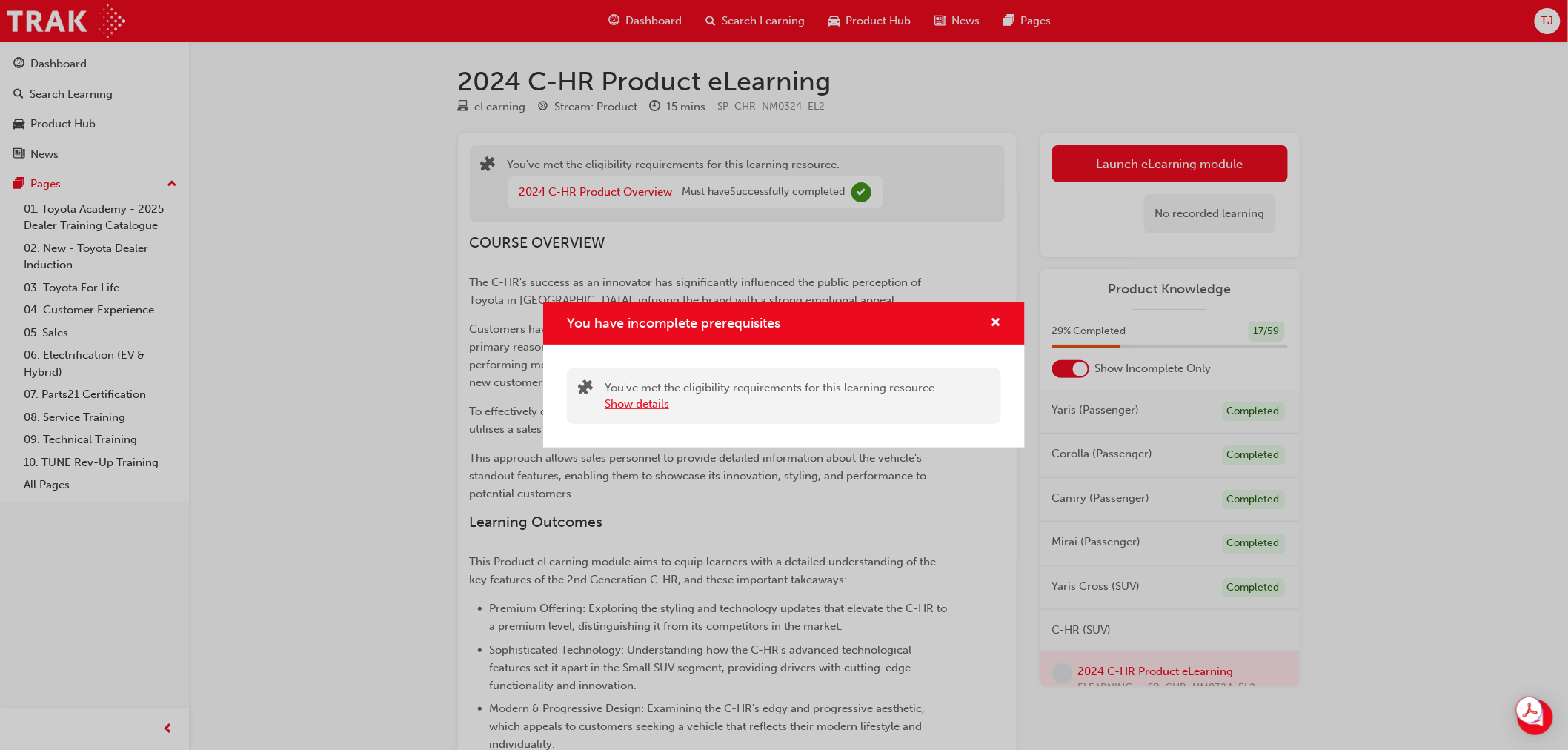
click at [645, 400] on button "Show details" at bounding box center [637, 403] width 64 height 17
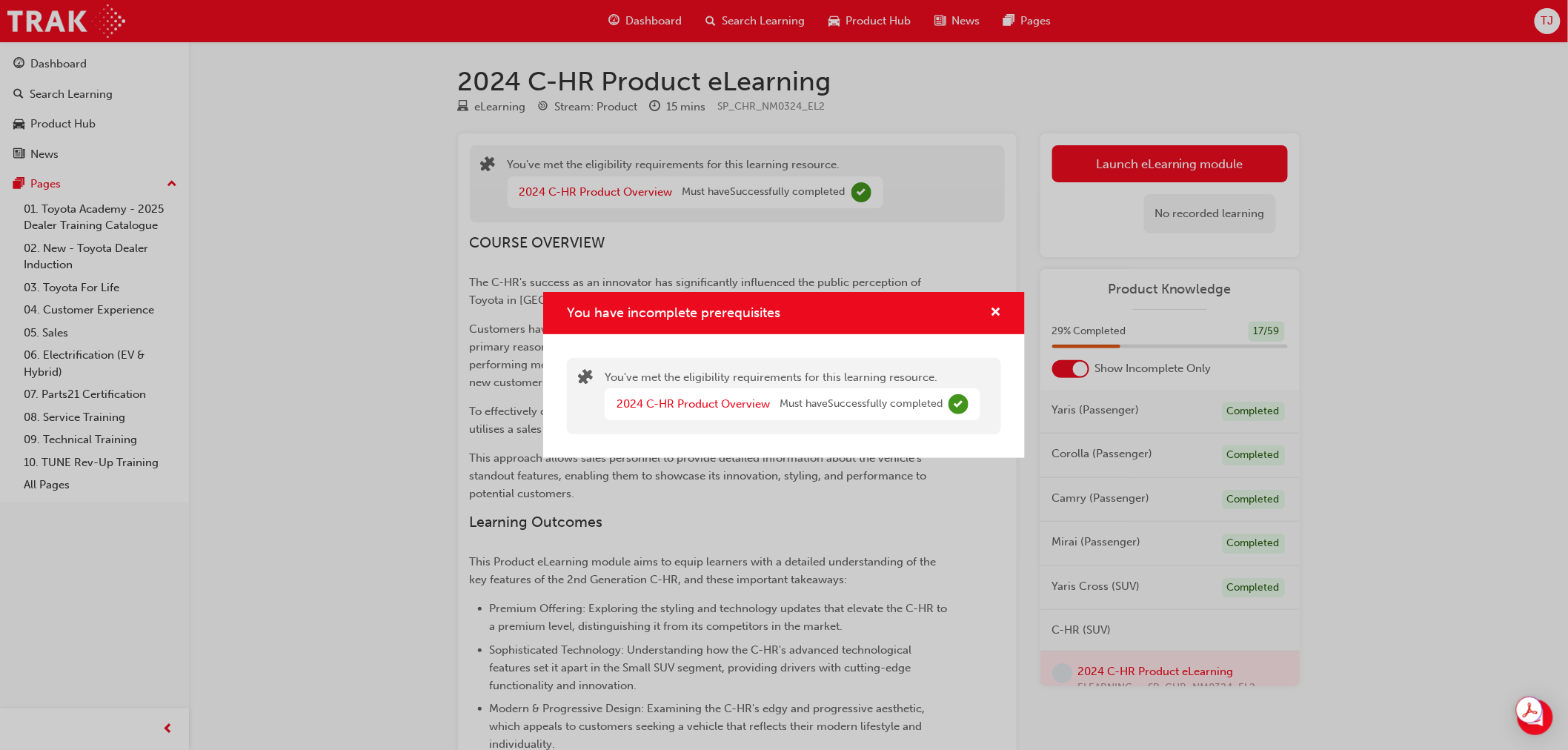
click at [979, 313] on div "You have incomplete prerequisites" at bounding box center [989, 313] width 23 height 18
click at [994, 309] on span "cross-icon" at bounding box center [995, 314] width 11 height 13
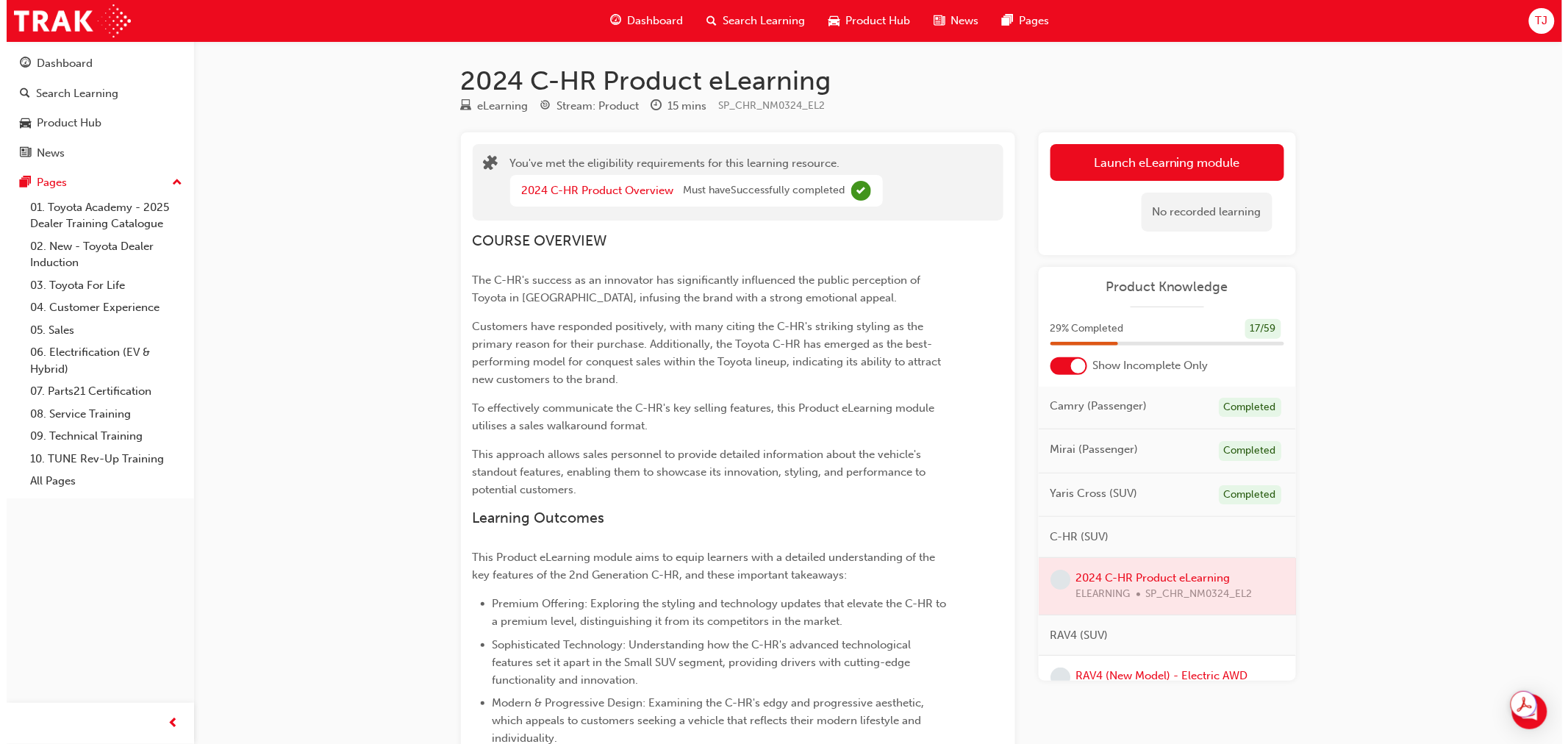
scroll to position [327, 0]
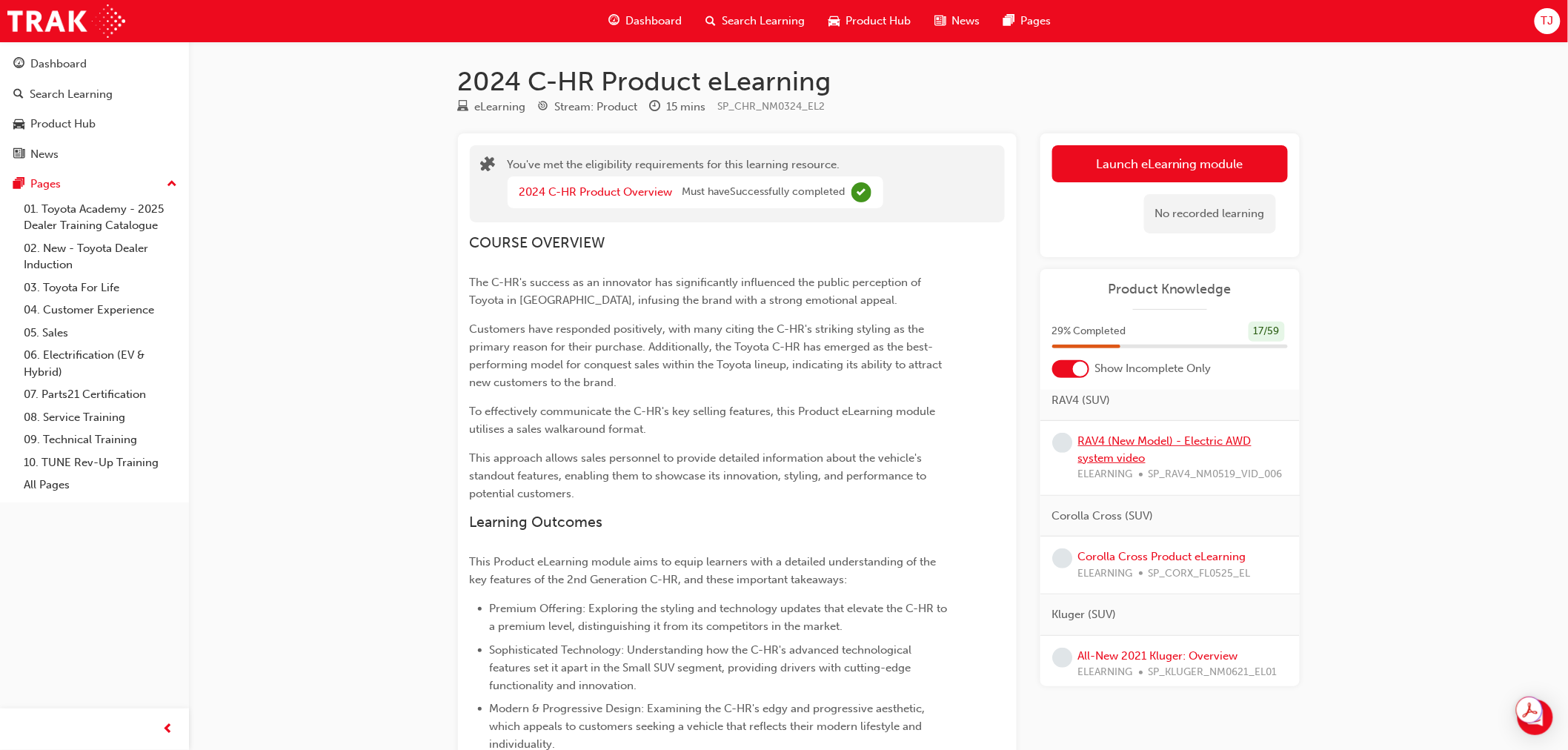
click at [1155, 442] on link "RAV4 (New Model) - Electric AWD system video" at bounding box center [1164, 449] width 173 height 31
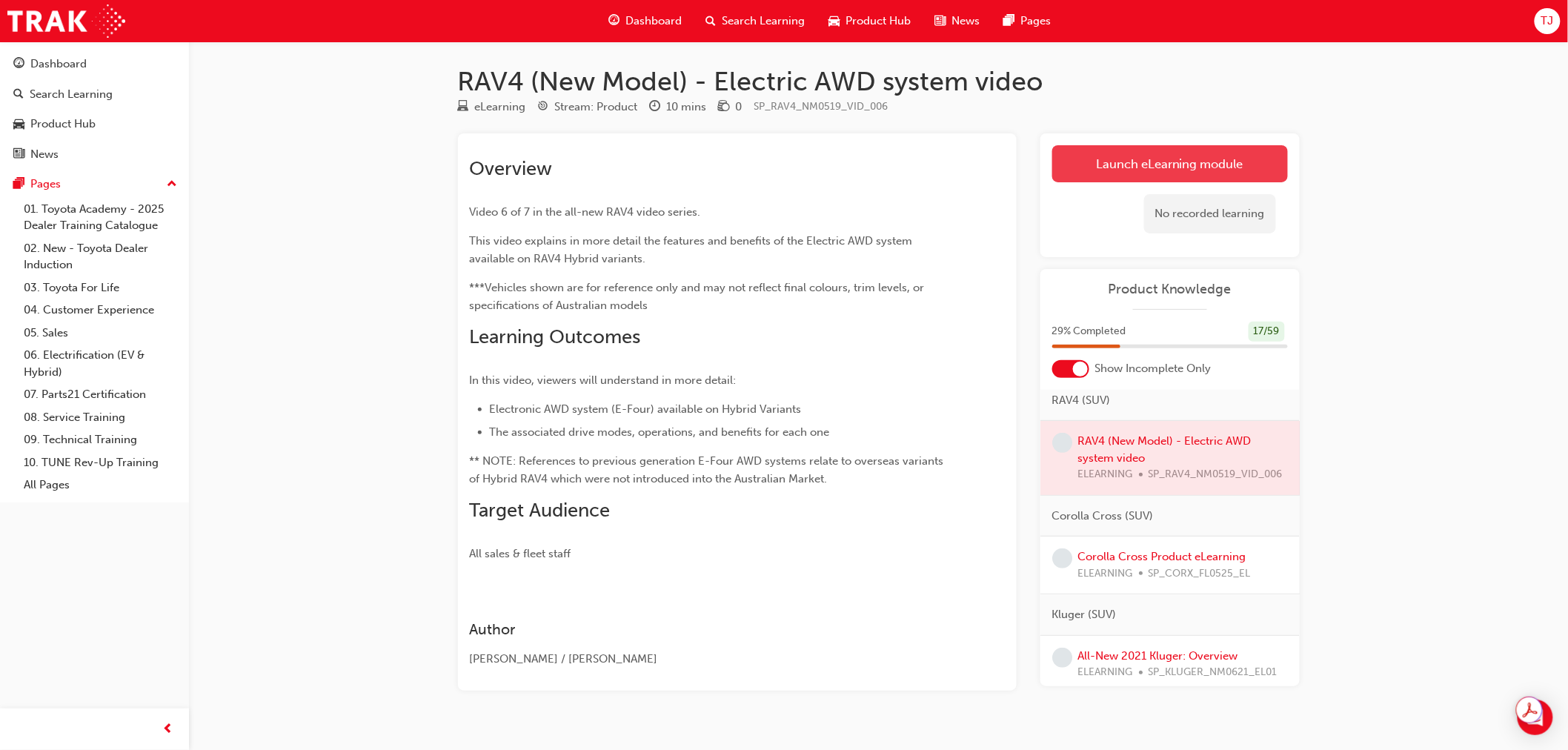
click at [1150, 158] on link "Launch eLearning module" at bounding box center [1170, 163] width 236 height 37
